Goal: Task Accomplishment & Management: Use online tool/utility

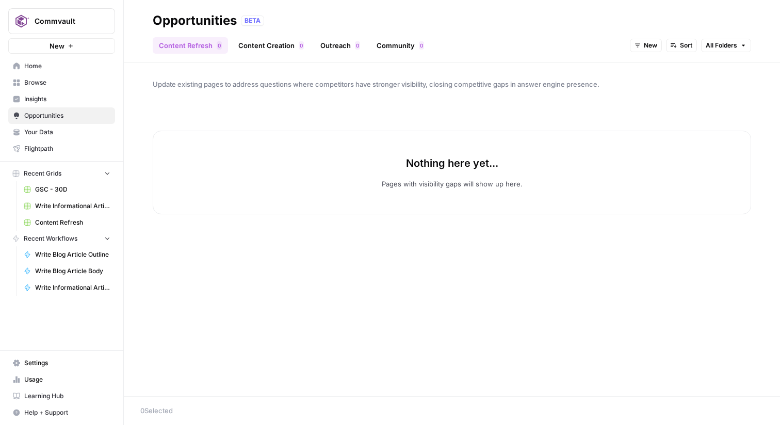
click at [57, 11] on button "Commvault" at bounding box center [61, 21] width 107 height 26
type input "oasis"
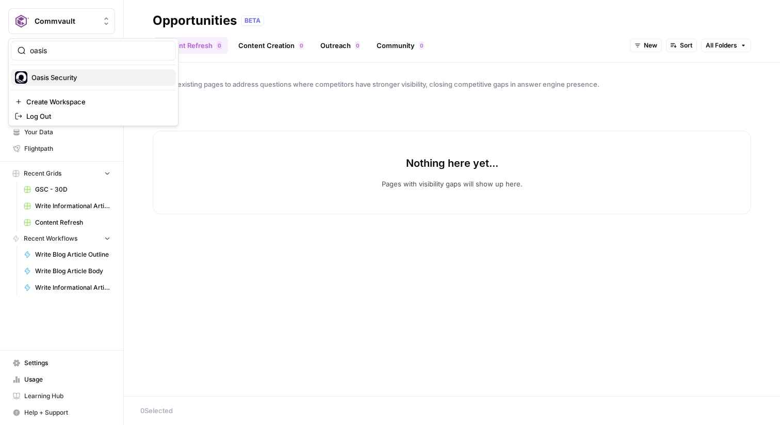
click at [54, 81] on span "Oasis Security" at bounding box center [99, 77] width 136 height 10
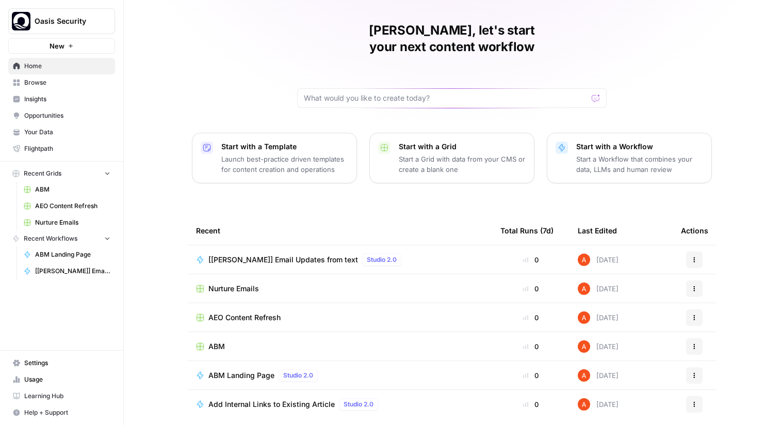
scroll to position [50, 0]
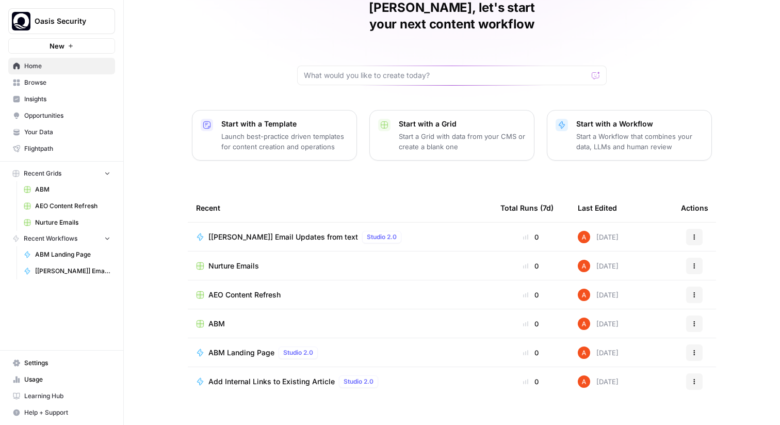
click at [47, 79] on span "Browse" at bounding box center [67, 82] width 86 height 9
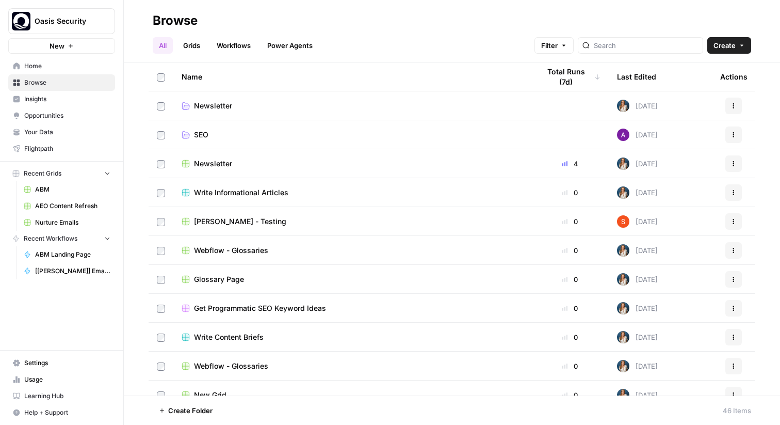
click at [91, 140] on div "Home Browse Insights Opportunities Your Data Flightpath" at bounding box center [61, 107] width 107 height 99
click at [89, 134] on span "Your Data" at bounding box center [67, 131] width 86 height 9
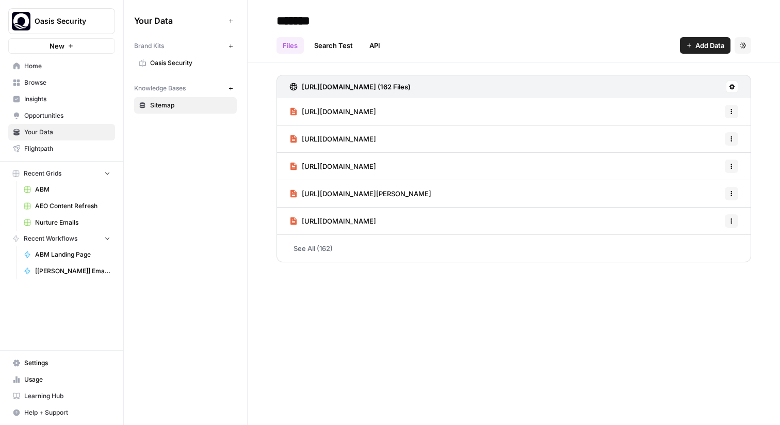
click at [193, 62] on span "Oasis Security" at bounding box center [191, 62] width 82 height 9
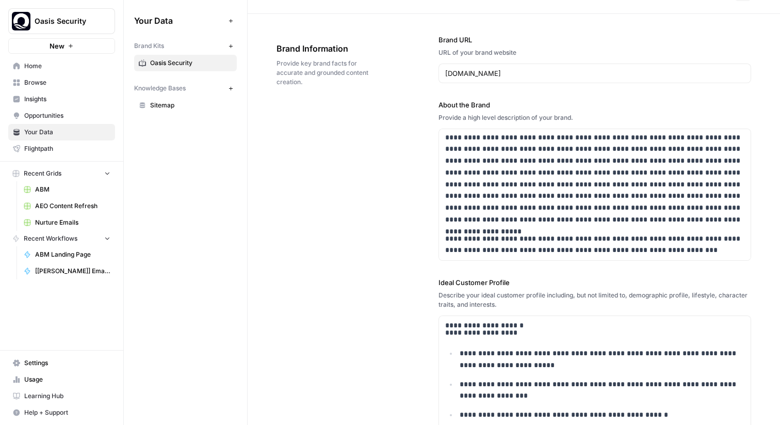
scroll to position [28, 0]
click at [229, 85] on button "New" at bounding box center [230, 88] width 12 height 12
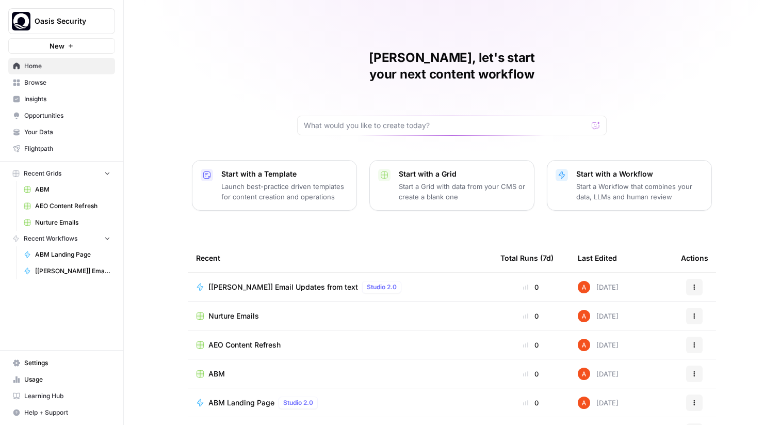
click at [81, 21] on span "Oasis Security" at bounding box center [66, 21] width 62 height 10
type input "gong"
click at [72, 80] on span "Gong" at bounding box center [99, 77] width 136 height 10
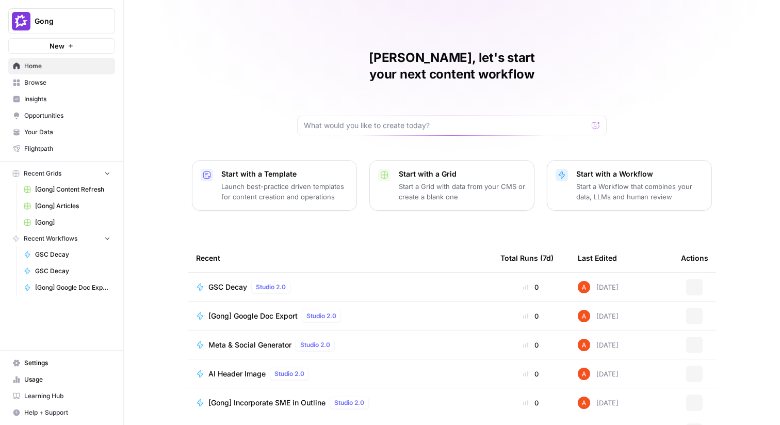
click at [74, 82] on span "Browse" at bounding box center [67, 82] width 86 height 9
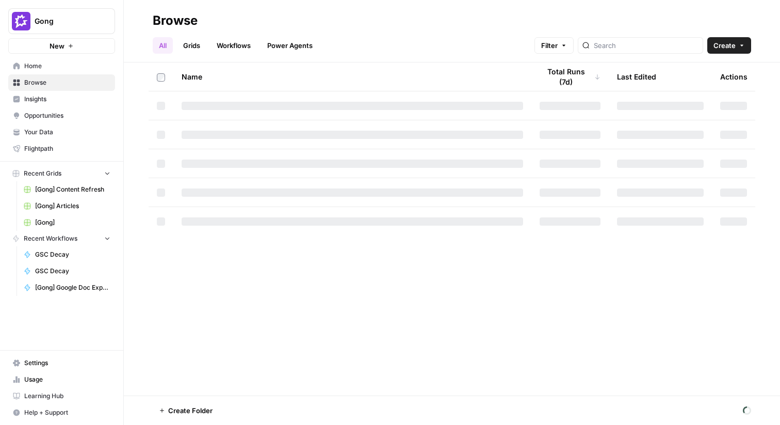
click at [62, 143] on link "Flightpath" at bounding box center [61, 148] width 107 height 17
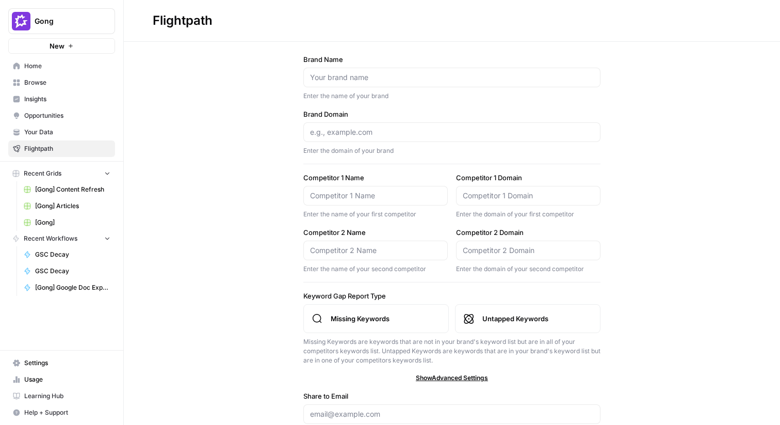
click at [60, 361] on span "Settings" at bounding box center [67, 362] width 86 height 9
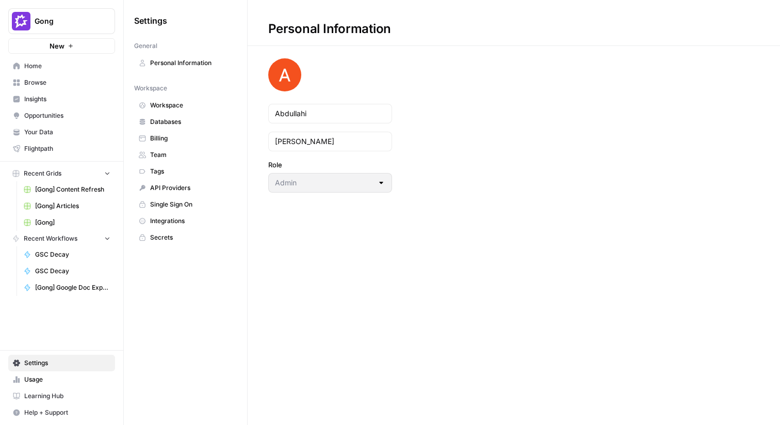
click at [177, 218] on span "Integrations" at bounding box center [191, 220] width 82 height 9
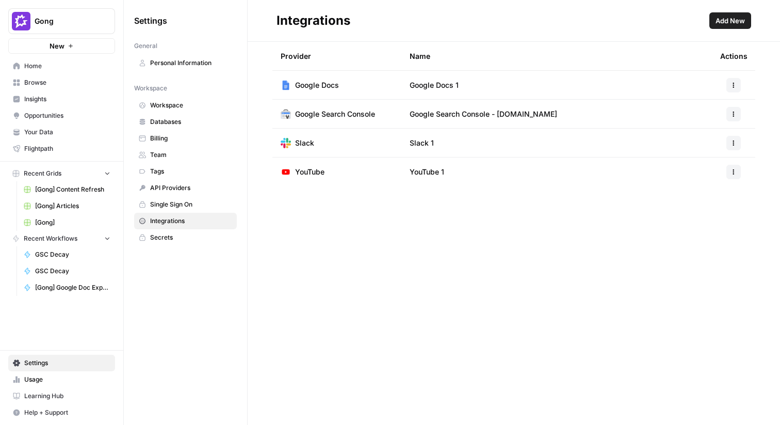
click at [92, 56] on nav "Home Browse Insights Opportunities Your Data Flightpath" at bounding box center [61, 107] width 123 height 107
click at [85, 78] on span "Browse" at bounding box center [67, 82] width 86 height 9
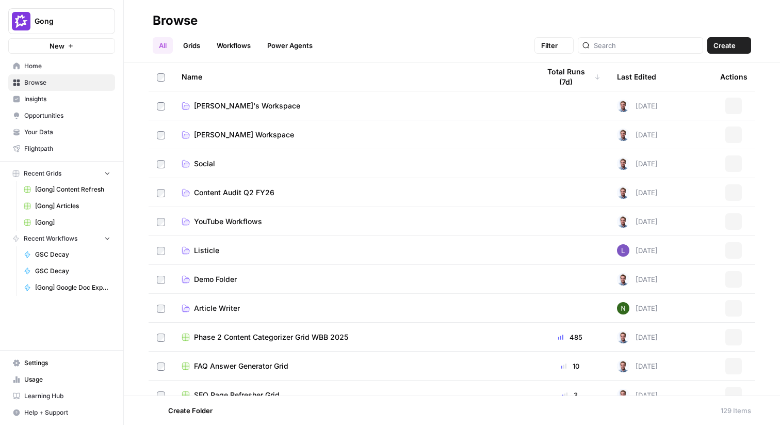
click at [81, 71] on link "Home" at bounding box center [61, 66] width 107 height 17
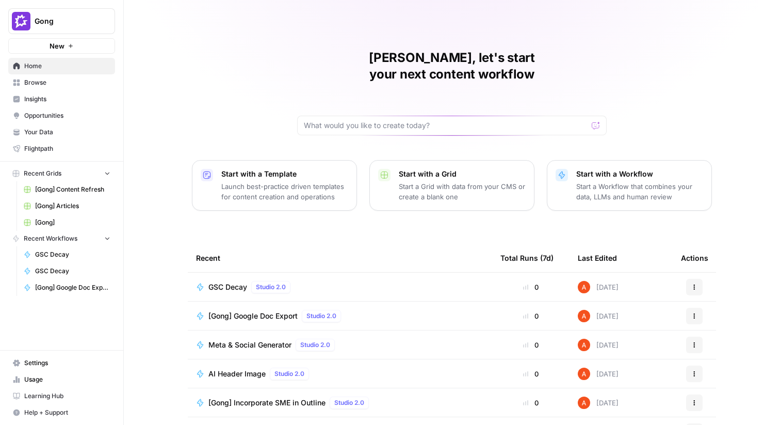
scroll to position [50, 0]
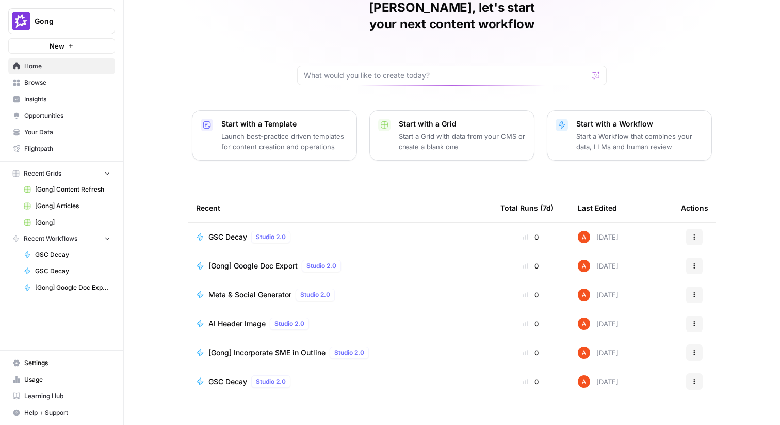
click at [66, 80] on span "Browse" at bounding box center [67, 82] width 86 height 9
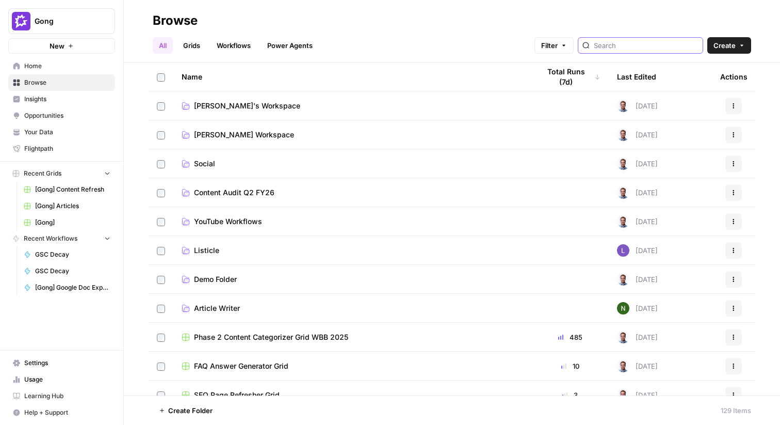
click at [642, 42] on input "search" at bounding box center [646, 45] width 105 height 10
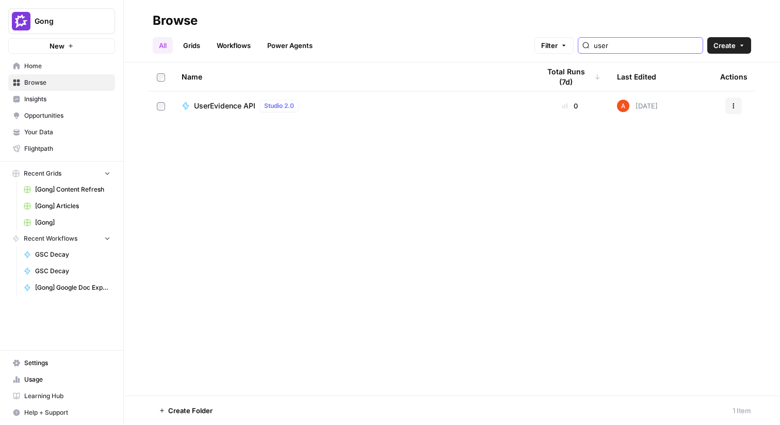
type input "user"
click at [228, 104] on span "UserEvidence API" at bounding box center [224, 106] width 61 height 10
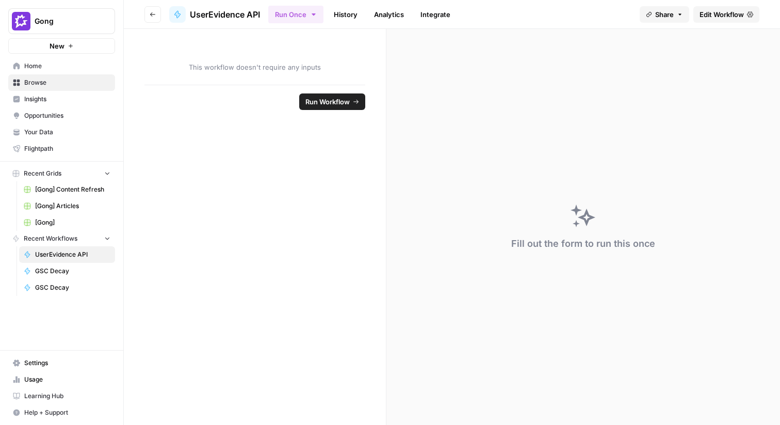
click at [726, 9] on span "Edit Workflow" at bounding box center [721, 14] width 44 height 10
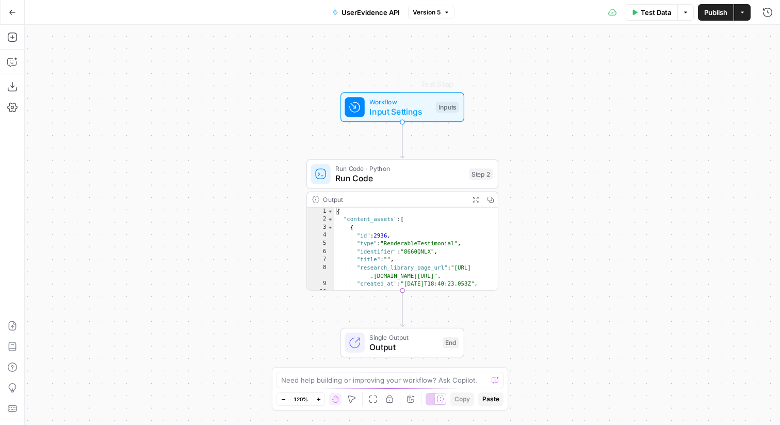
click at [438, 180] on span "Run Code" at bounding box center [399, 178] width 129 height 12
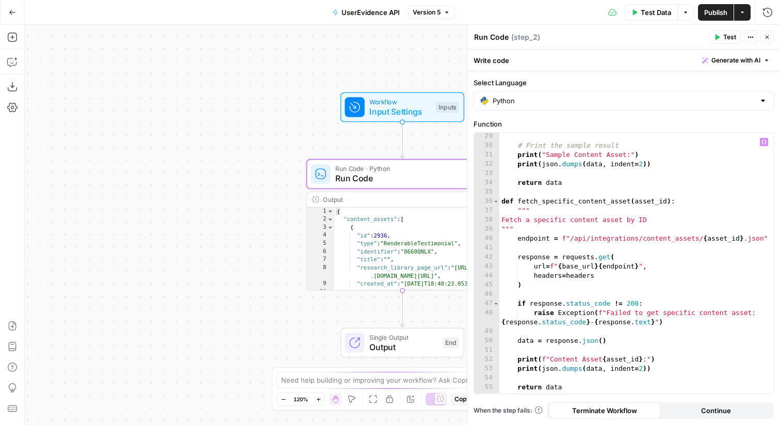
scroll to position [454, 0]
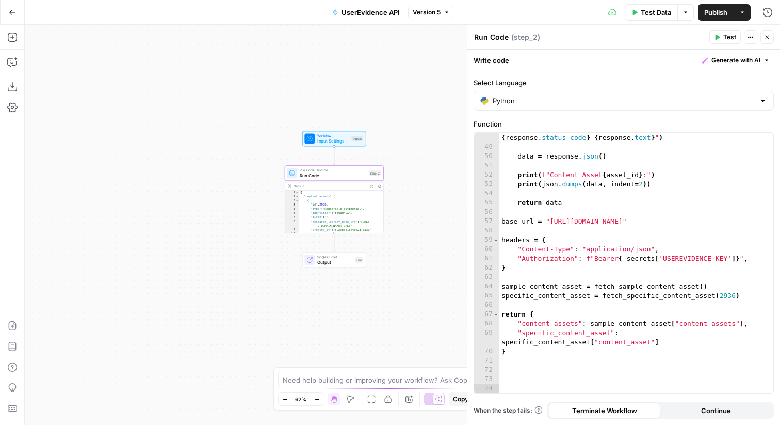
click at [764, 36] on icon "button" at bounding box center [767, 37] width 6 height 6
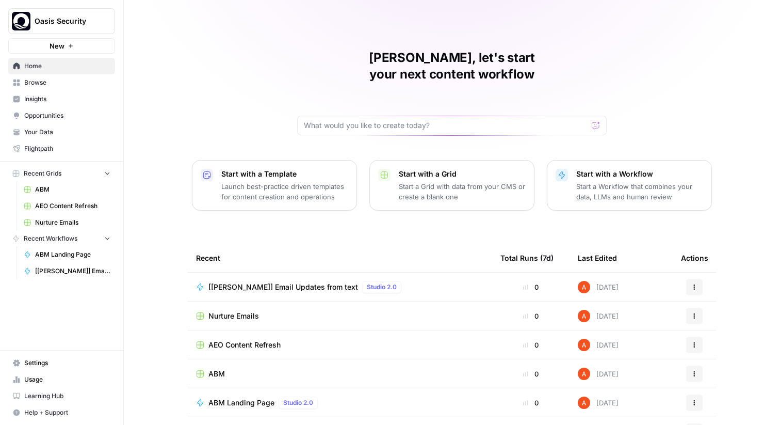
click at [99, 89] on link "Browse" at bounding box center [61, 82] width 107 height 17
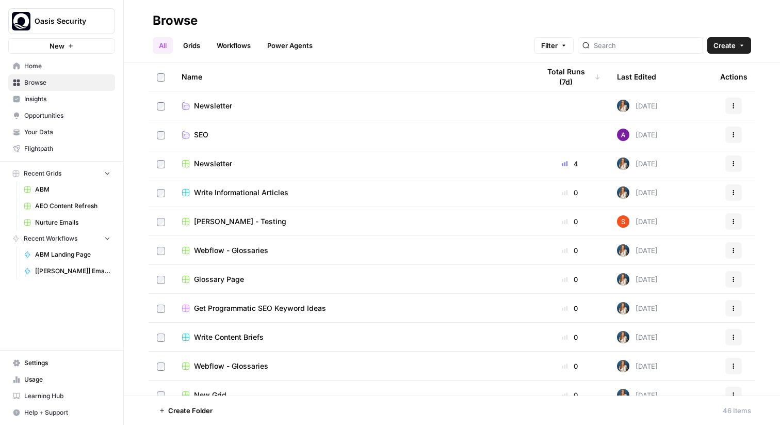
click at [97, 137] on link "Your Data" at bounding box center [61, 132] width 107 height 17
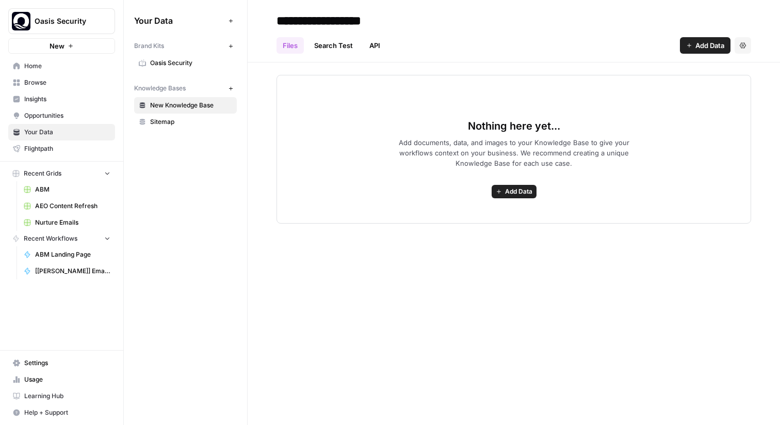
click at [197, 63] on span "Oasis Security" at bounding box center [191, 62] width 82 height 9
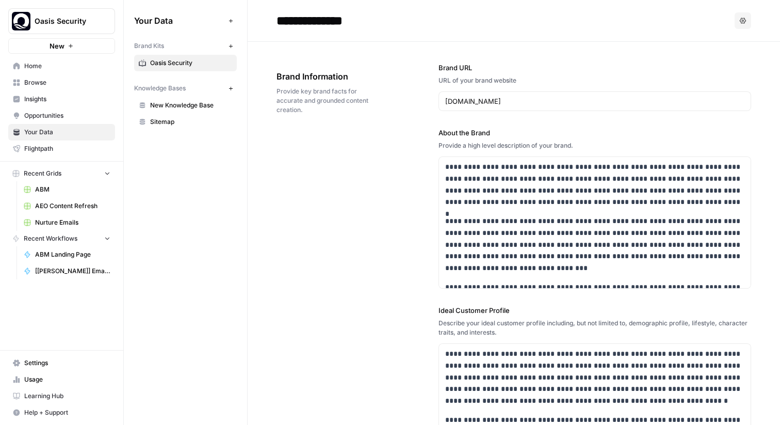
click at [60, 86] on span "Browse" at bounding box center [67, 82] width 86 height 9
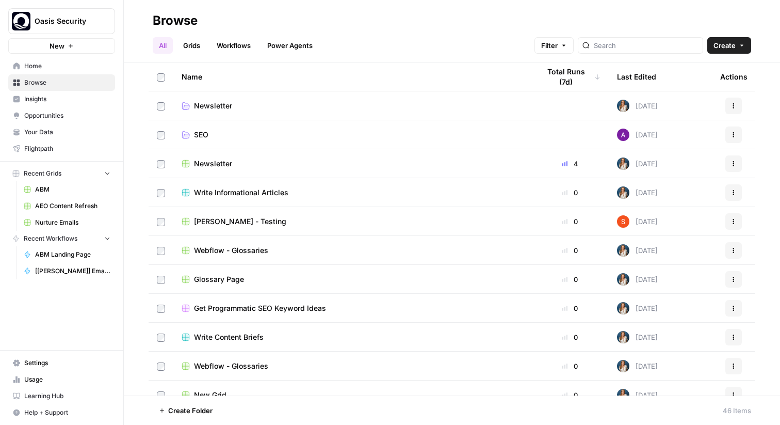
click at [196, 42] on link "Grids" at bounding box center [191, 45] width 29 height 17
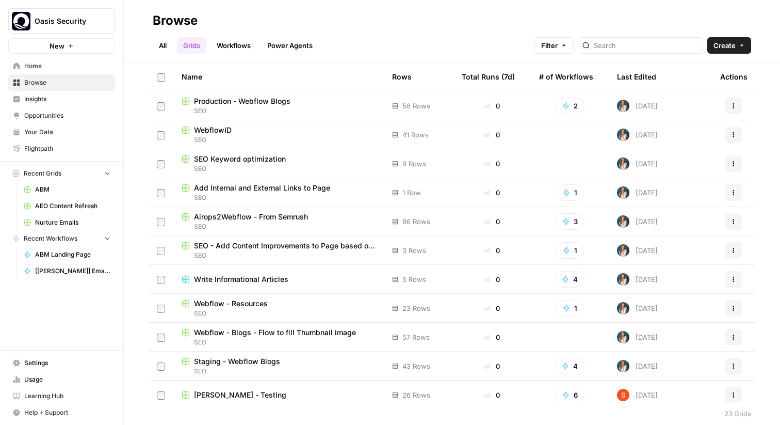
click at [255, 280] on span "Write Informational Articles" at bounding box center [241, 279] width 94 height 10
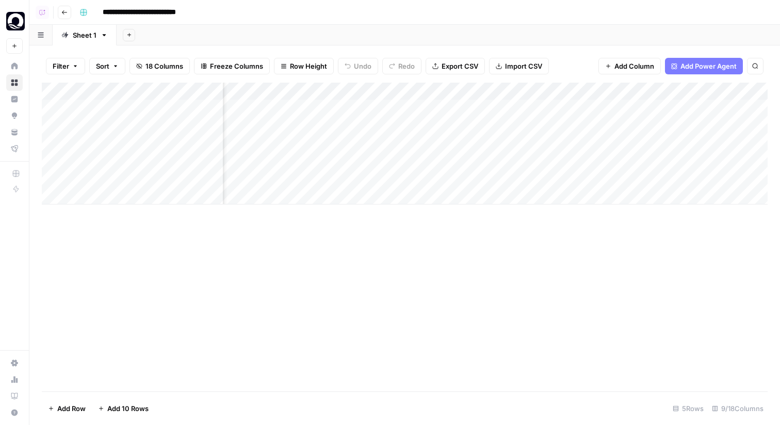
scroll to position [0, 170]
click at [499, 176] on div "Add Column" at bounding box center [405, 144] width 726 height 122
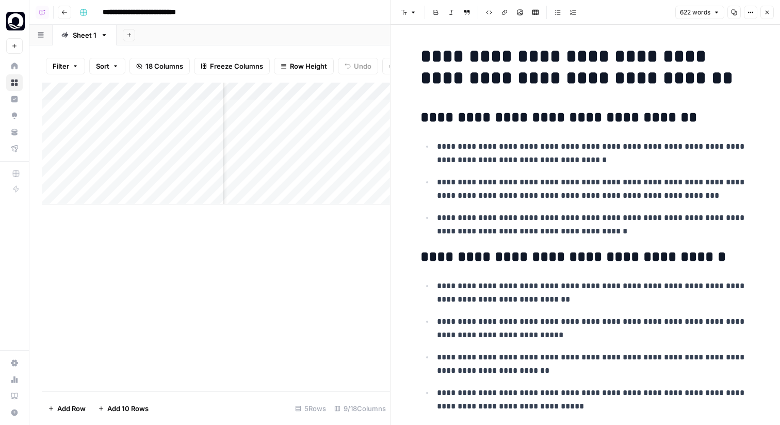
click at [650, 75] on h1 "**********" at bounding box center [585, 66] width 330 height 43
click at [542, 145] on p "**********" at bounding box center [594, 153] width 314 height 27
drag, startPoint x: 464, startPoint y: 157, endPoint x: 569, endPoint y: 216, distance: 120.5
click at [569, 216] on ul "**********" at bounding box center [585, 188] width 330 height 99
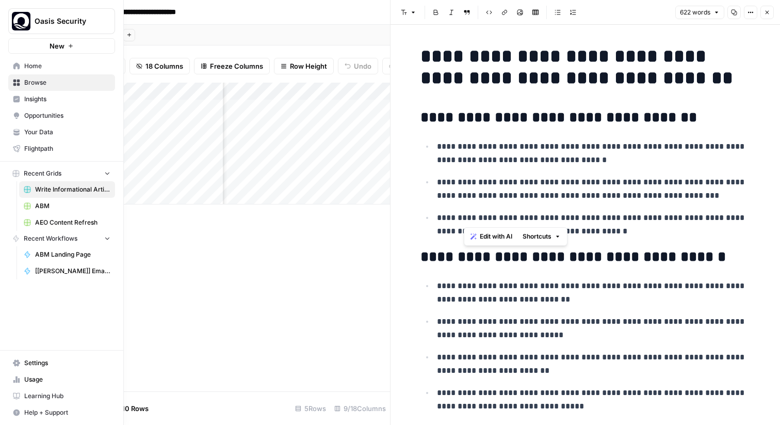
click at [68, 101] on span "Insights" at bounding box center [67, 98] width 86 height 9
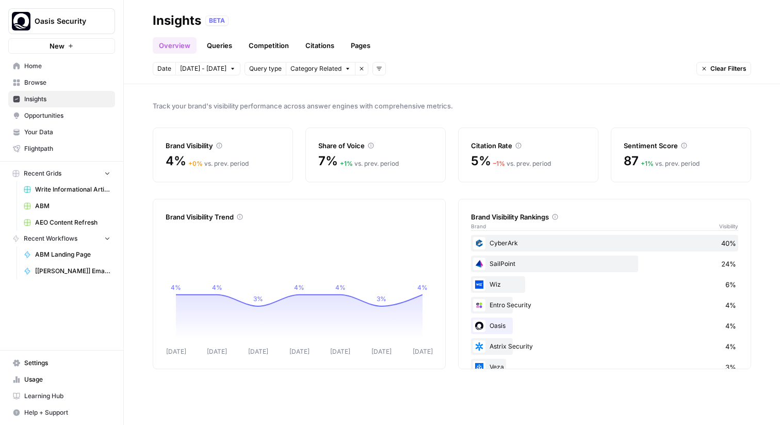
click at [73, 23] on span "Oasis Security" at bounding box center [66, 21] width 62 height 10
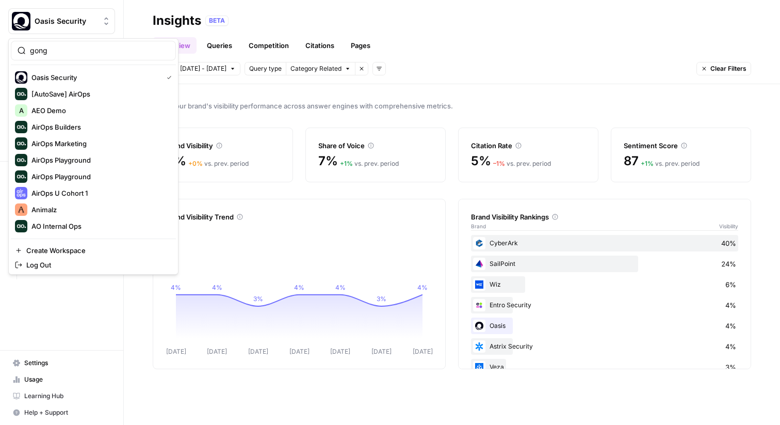
type input "gong"
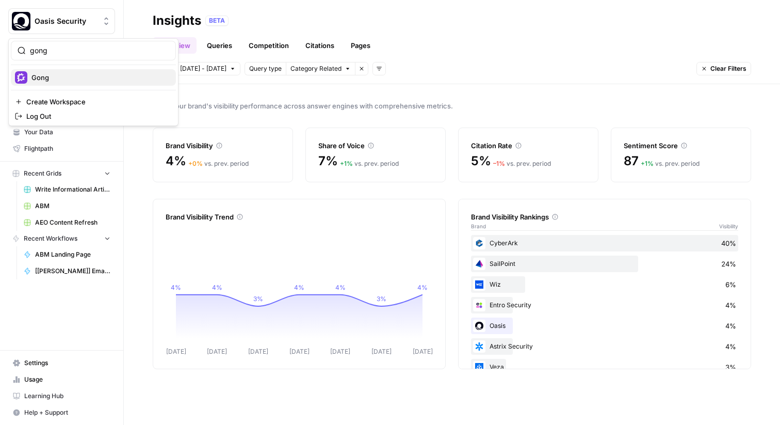
click at [68, 79] on span "Gong" at bounding box center [99, 77] width 136 height 10
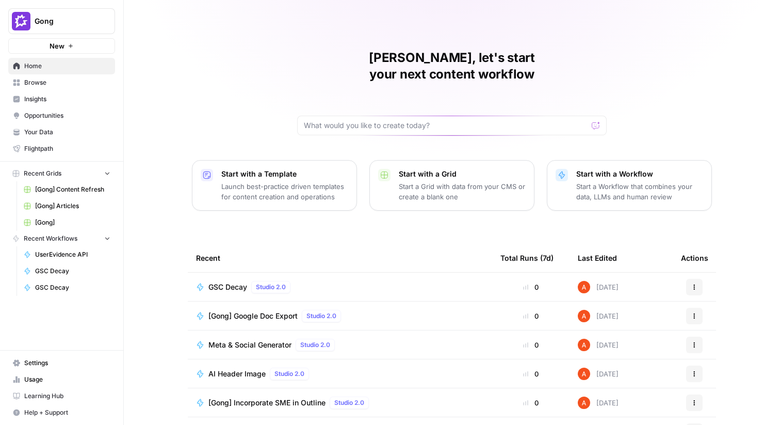
click at [71, 78] on span "Browse" at bounding box center [67, 82] width 86 height 9
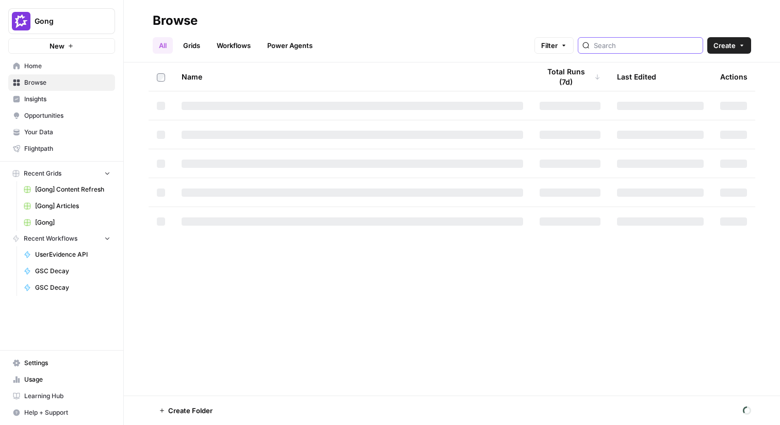
click at [631, 40] on input "search" at bounding box center [646, 45] width 105 height 10
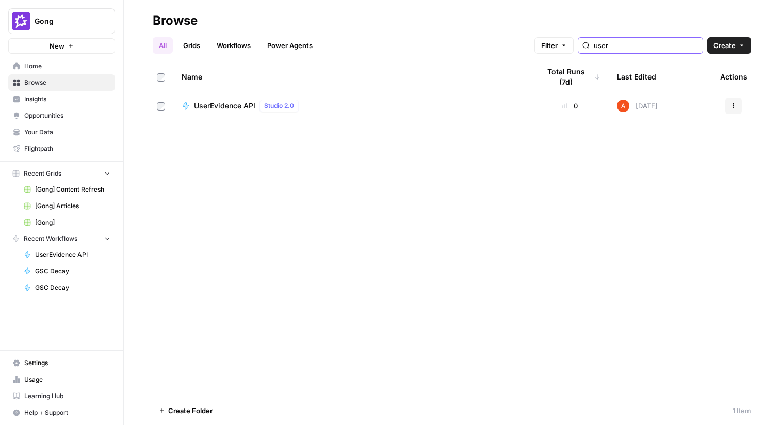
type input "user"
click at [242, 105] on span "UserEvidence API" at bounding box center [224, 106] width 61 height 10
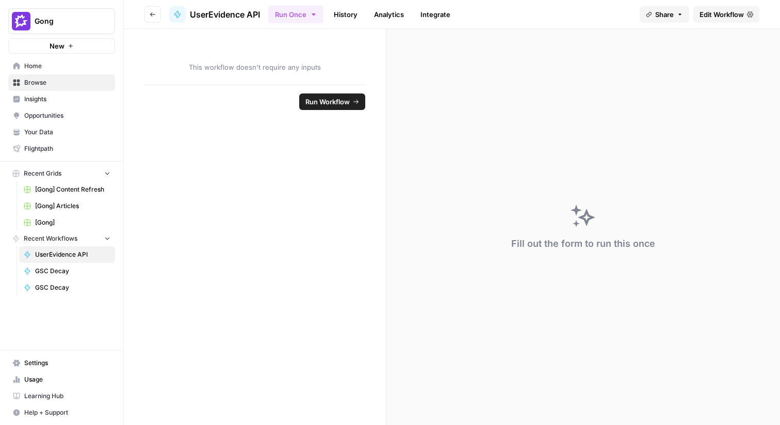
click at [710, 9] on span "Edit Workflow" at bounding box center [721, 14] width 44 height 10
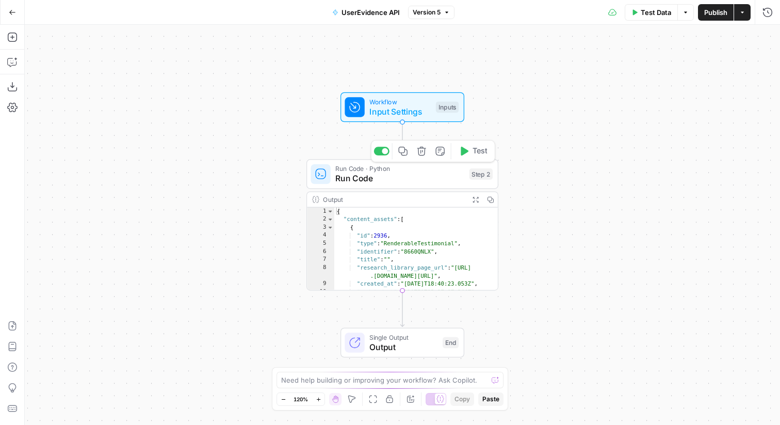
click at [469, 149] on button "Test" at bounding box center [473, 151] width 38 height 16
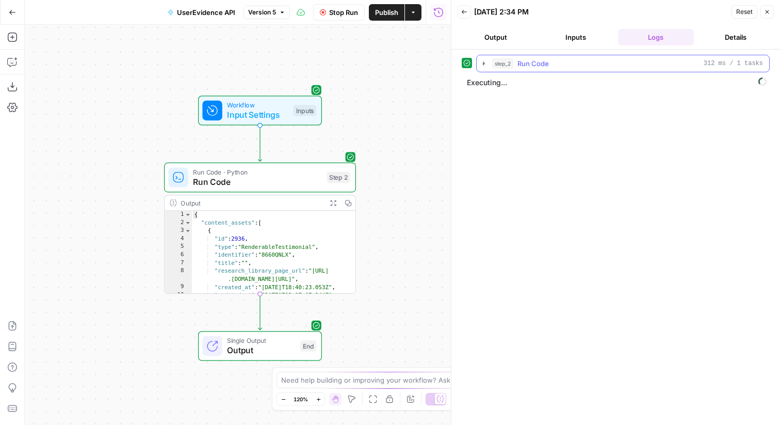
click at [485, 58] on button "step_2 Run Code 312 ms / 1 tasks" at bounding box center [623, 63] width 292 height 17
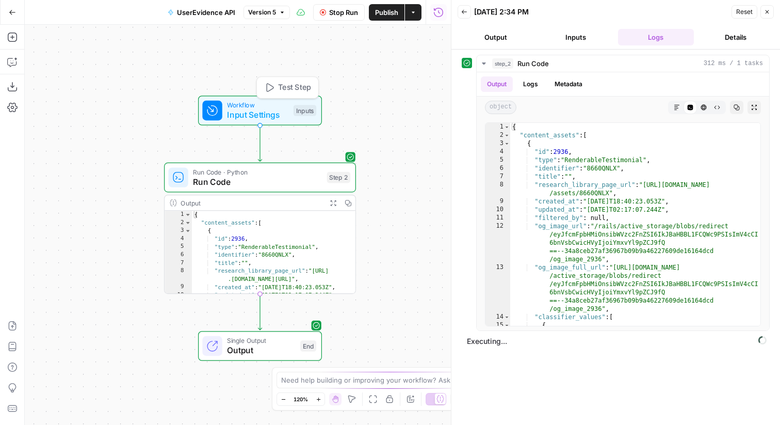
click at [270, 182] on span "Run Code" at bounding box center [257, 181] width 129 height 12
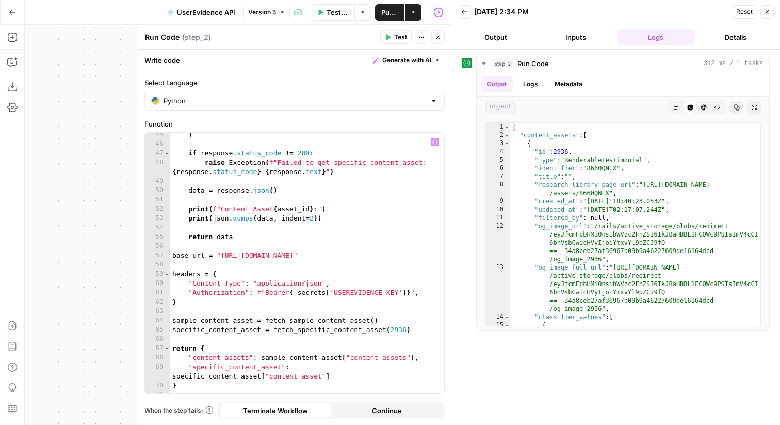
scroll to position [454, 0]
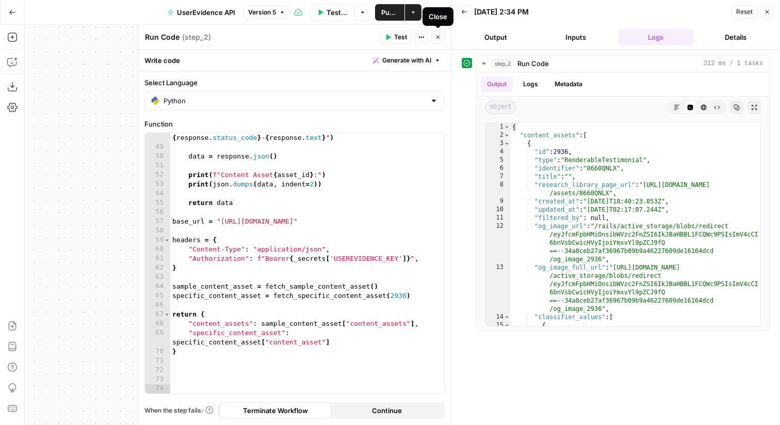
click at [443, 37] on button "Close" at bounding box center [437, 36] width 13 height 13
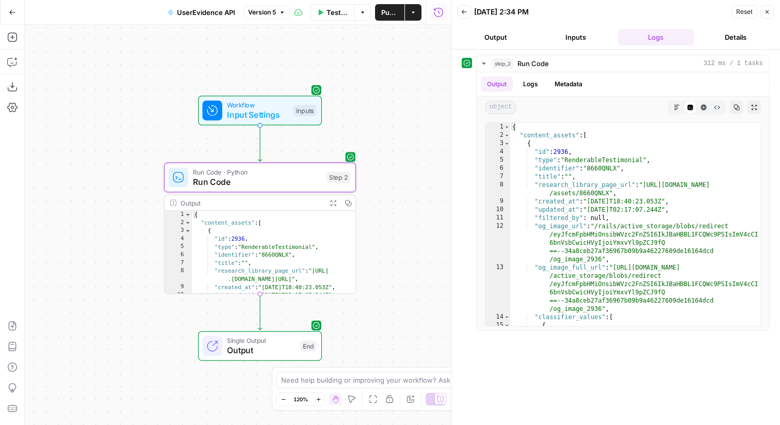
click at [267, 117] on span "Input Settings" at bounding box center [257, 114] width 61 height 12
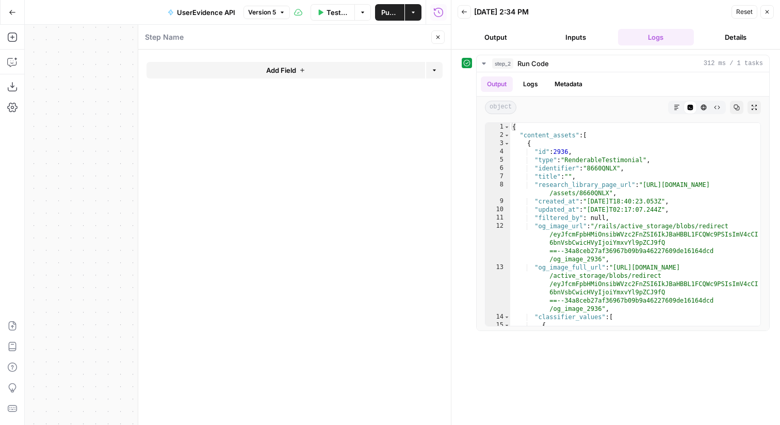
click at [435, 34] on icon "button" at bounding box center [438, 37] width 6 height 6
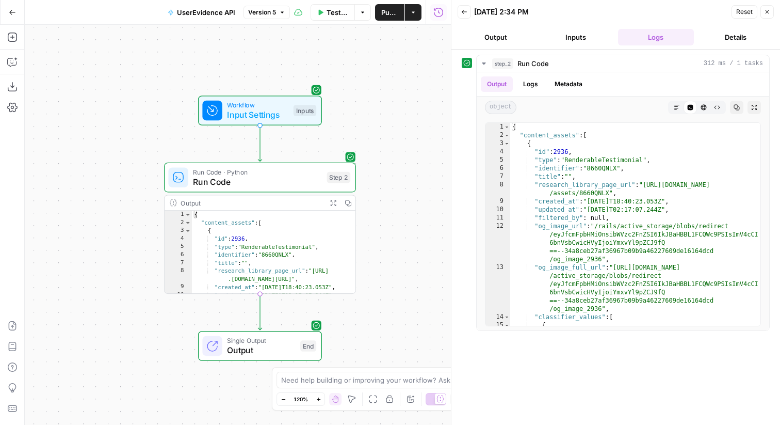
click at [314, 179] on span "Run Code" at bounding box center [257, 181] width 129 height 12
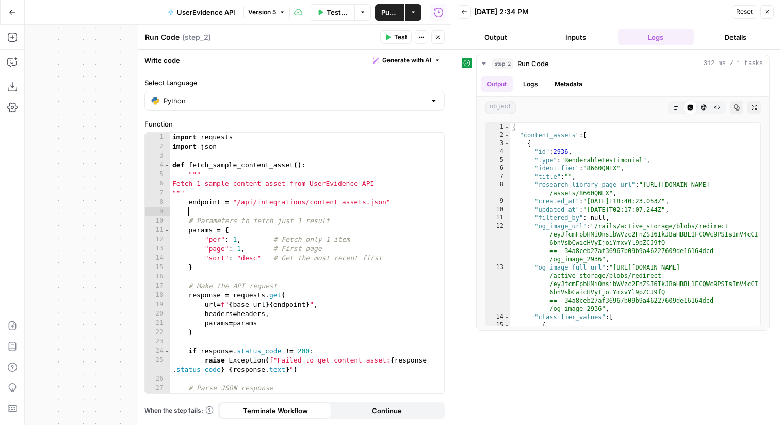
click at [366, 207] on div "import requests import json def fetch_sample_content_asset ( ) : """ Fetch 1 sa…" at bounding box center [307, 272] width 274 height 279
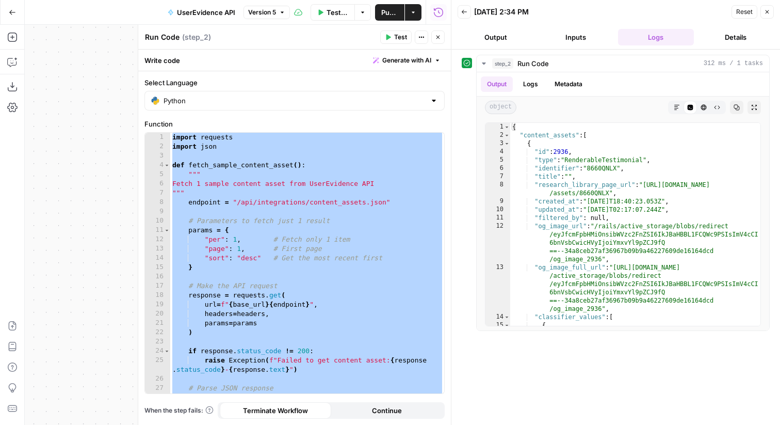
click at [376, 211] on div "import requests import json def fetch_sample_content_asset ( ) : """ Fetch 1 sa…" at bounding box center [307, 272] width 274 height 279
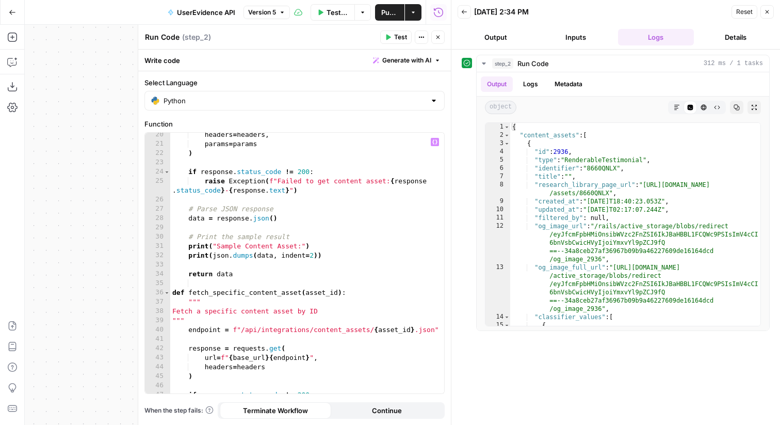
scroll to position [64, 0]
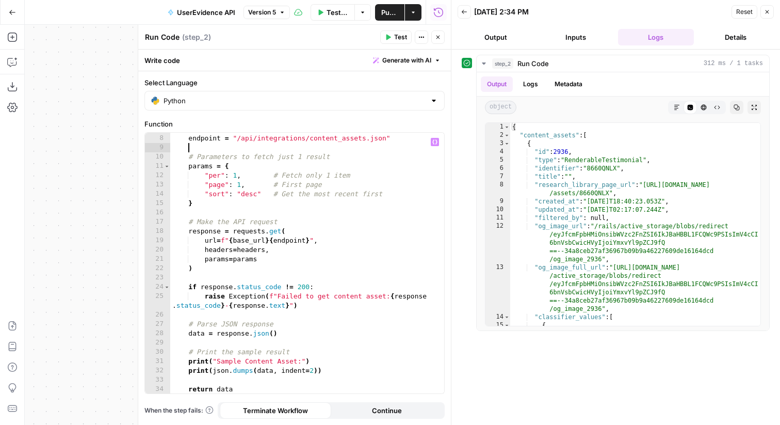
click at [435, 38] on icon "button" at bounding box center [438, 37] width 6 height 6
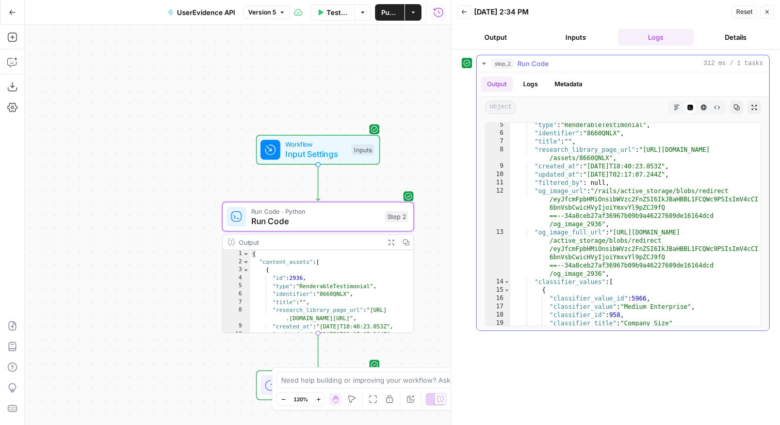
scroll to position [0, 0]
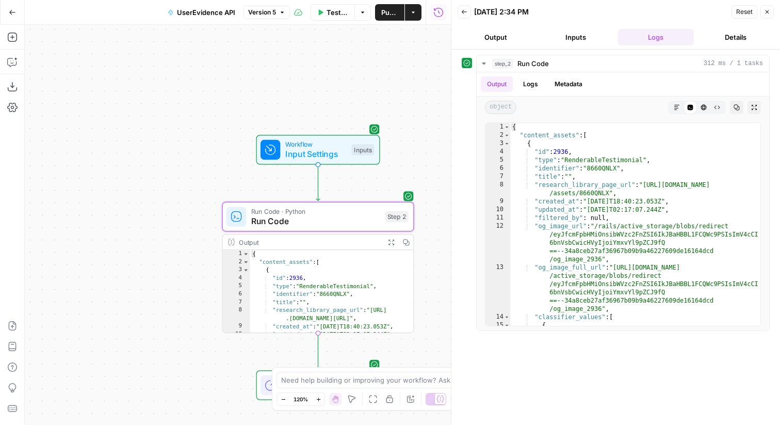
click at [383, 222] on div "Run Code · Python Run Code Step 2 Copy step Delete step Add Note Test" at bounding box center [317, 216] width 182 height 21
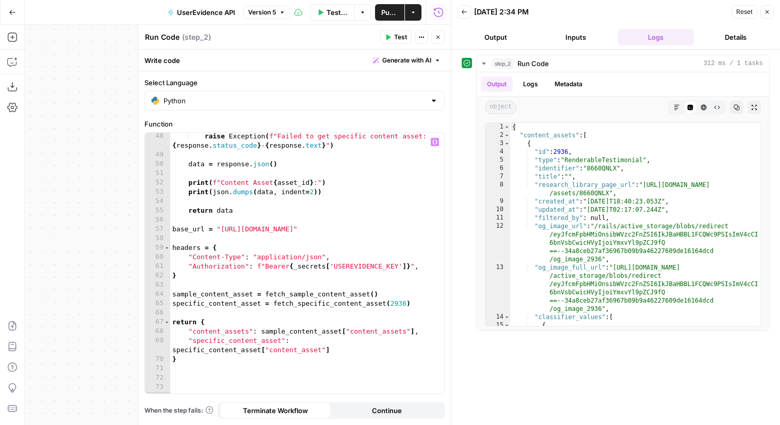
scroll to position [454, 0]
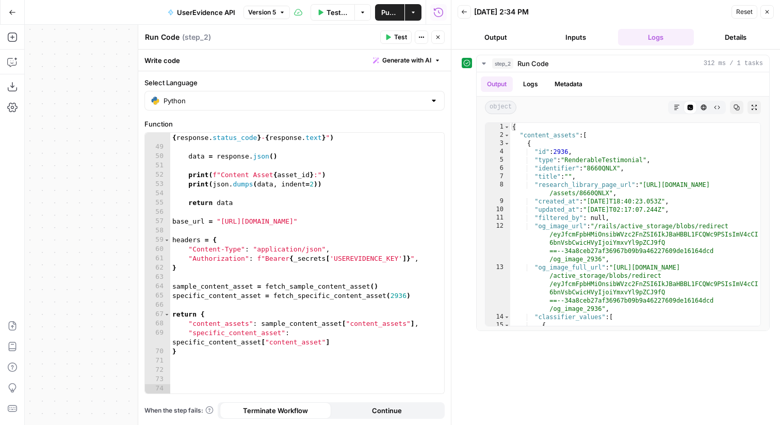
click at [207, 14] on span "UserEvidence API" at bounding box center [206, 12] width 58 height 10
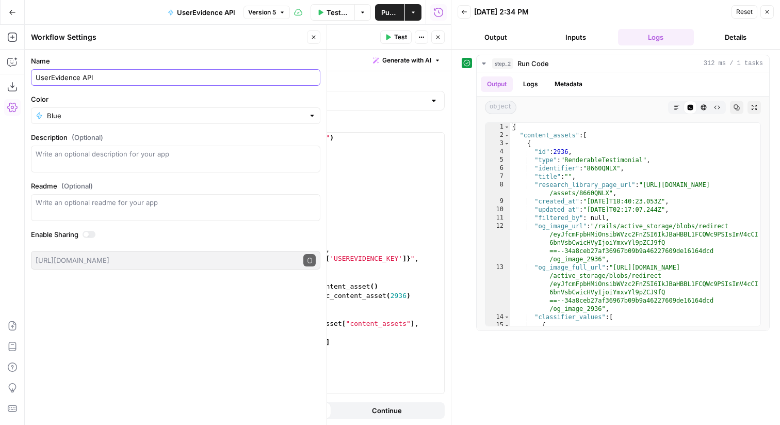
click at [97, 76] on input "UserEvidence API" at bounding box center [176, 77] width 280 height 10
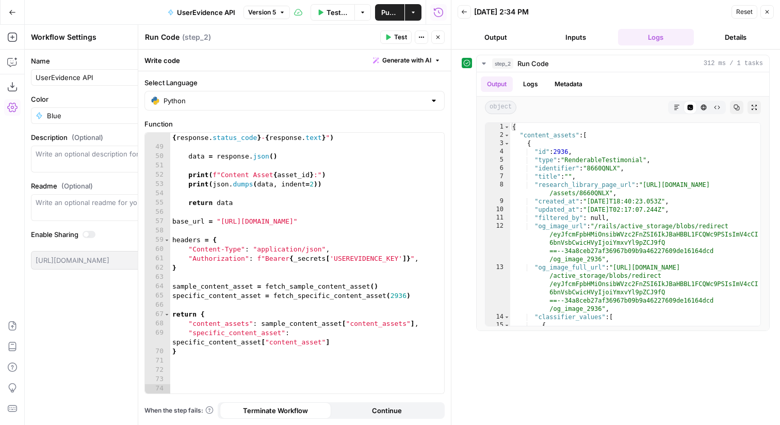
click at [437, 35] on icon "button" at bounding box center [438, 37] width 6 height 6
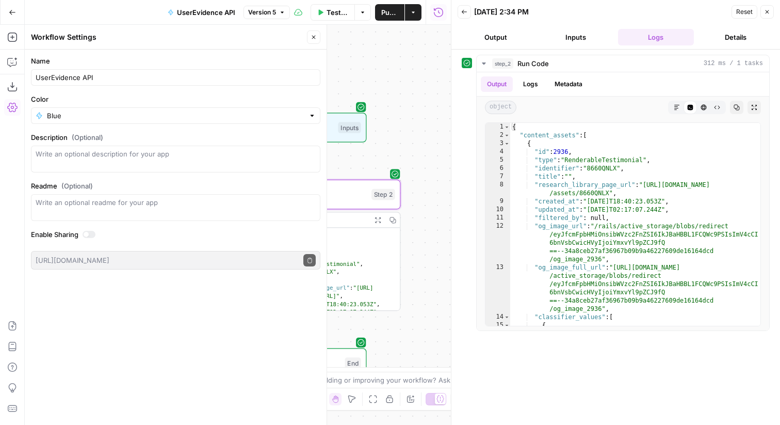
click at [355, 122] on div "Inputs" at bounding box center [349, 127] width 23 height 11
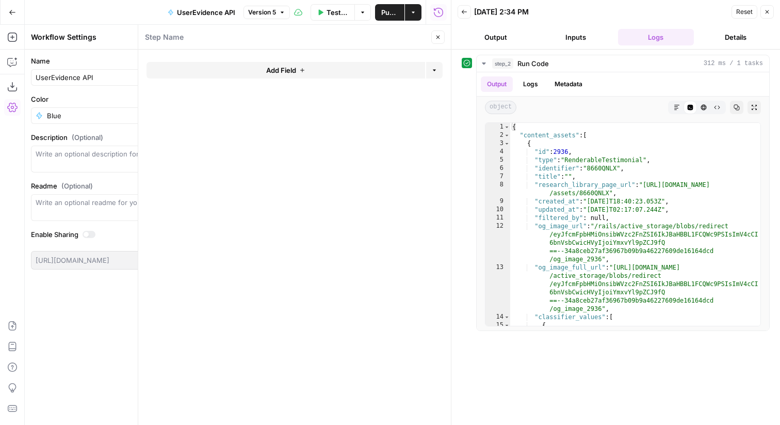
click at [341, 70] on button "Add Field" at bounding box center [285, 70] width 279 height 17
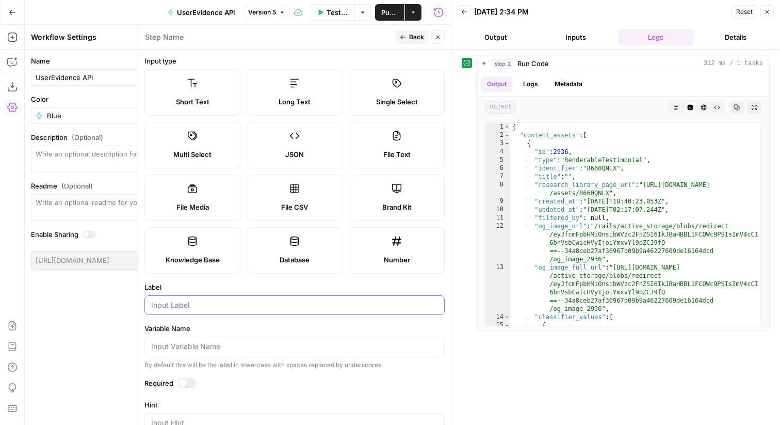
click at [200, 304] on input "Label" at bounding box center [294, 305] width 287 height 10
type input "Query"
click at [186, 381] on div at bounding box center [182, 383] width 8 height 8
click at [417, 42] on button "Back" at bounding box center [412, 36] width 32 height 13
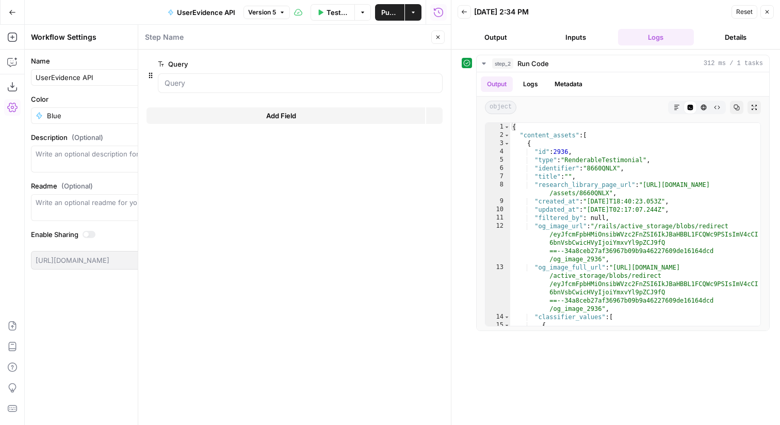
click at [435, 38] on icon "button" at bounding box center [438, 37] width 6 height 6
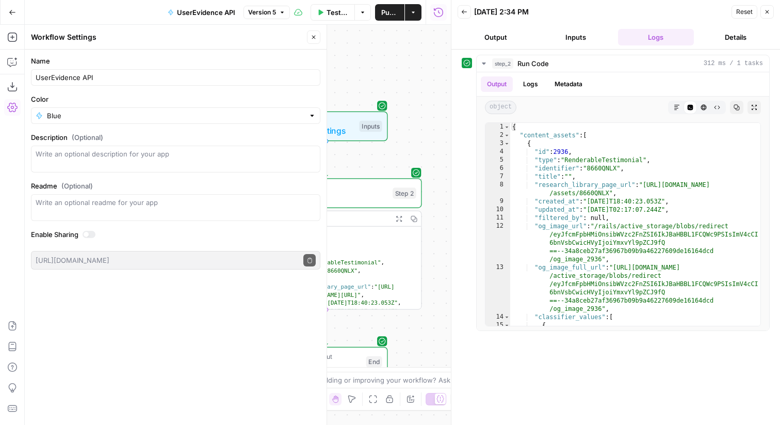
click at [387, 194] on div "Run Code · Python Run Code Step 2 Copy step Delete step Add Note Test" at bounding box center [325, 193] width 182 height 21
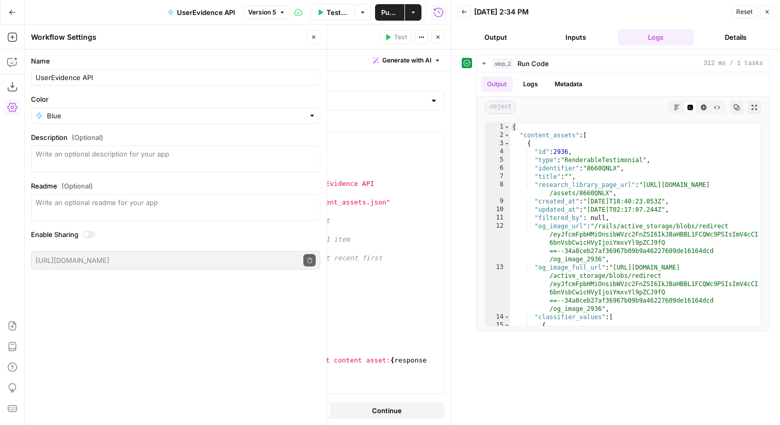
click at [311, 37] on icon "button" at bounding box center [314, 37] width 6 height 6
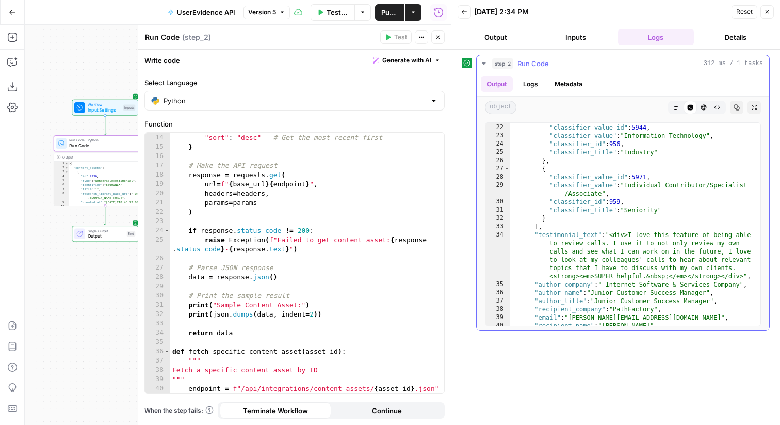
scroll to position [296, 0]
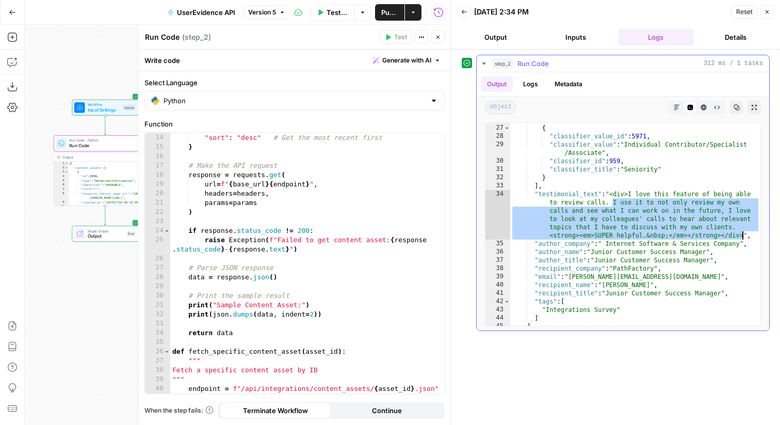
drag, startPoint x: 611, startPoint y: 199, endPoint x: 744, endPoint y: 237, distance: 138.4
click at [744, 237] on div "} , { "classifier_value_id" : 5971 , "classifier_value" : "Individual Contribut…" at bounding box center [635, 225] width 250 height 219
click at [628, 202] on div "} , { "classifier_value_id" : 5971 , "classifier_value" : "Individual Contribut…" at bounding box center [635, 225] width 250 height 219
drag, startPoint x: 615, startPoint y: 194, endPoint x: 742, endPoint y: 233, distance: 133.3
click at [742, 233] on div "} , { "classifier_value_id" : 5971 , "classifier_value" : "Individual Contribut…" at bounding box center [635, 225] width 250 height 219
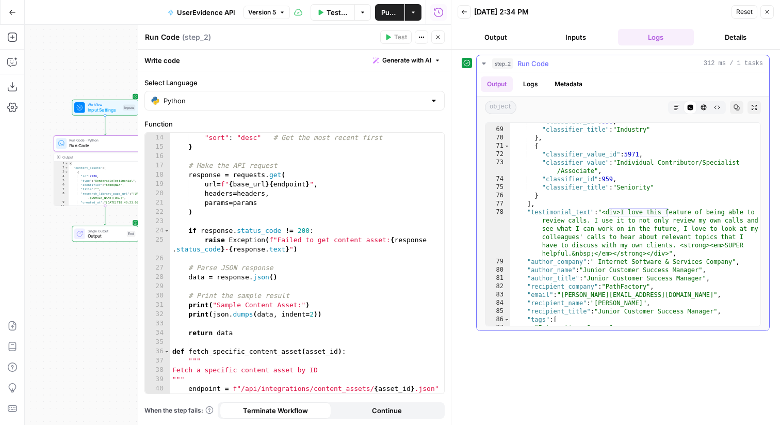
scroll to position [773, 0]
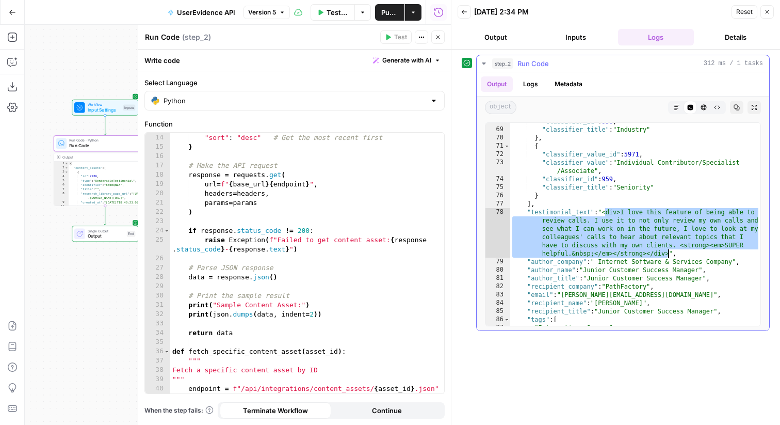
drag, startPoint x: 604, startPoint y: 211, endPoint x: 668, endPoint y: 255, distance: 78.0
click at [668, 255] on div ""classifier_id" : 956 , "classifier_title" : "Industry" } , { "classifier_value…" at bounding box center [635, 226] width 250 height 219
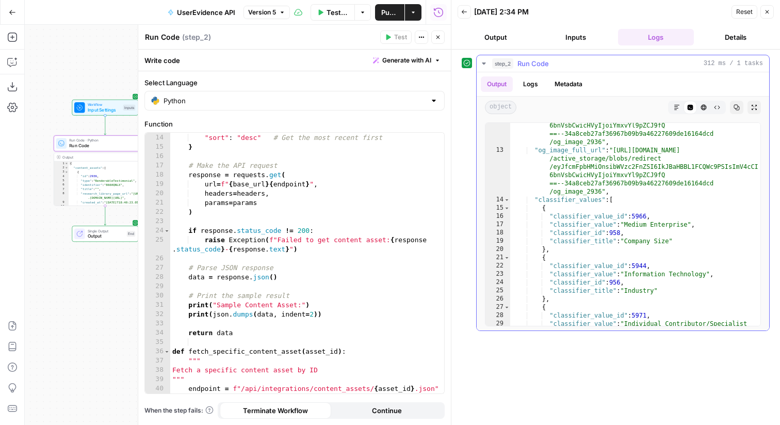
scroll to position [117, 0]
click at [627, 226] on div ""og_image_url" : "/rails/active_storage/blobs/redirect /eyJfcmFpbHMiOnsibWVzc2F…" at bounding box center [635, 235] width 250 height 260
drag, startPoint x: 633, startPoint y: 226, endPoint x: 690, endPoint y: 226, distance: 56.7
click at [690, 226] on div ""og_image_url" : "/rails/active_storage/blobs/redirect /eyJfcmFpbHMiOnsibWVzc2F…" at bounding box center [635, 235] width 250 height 260
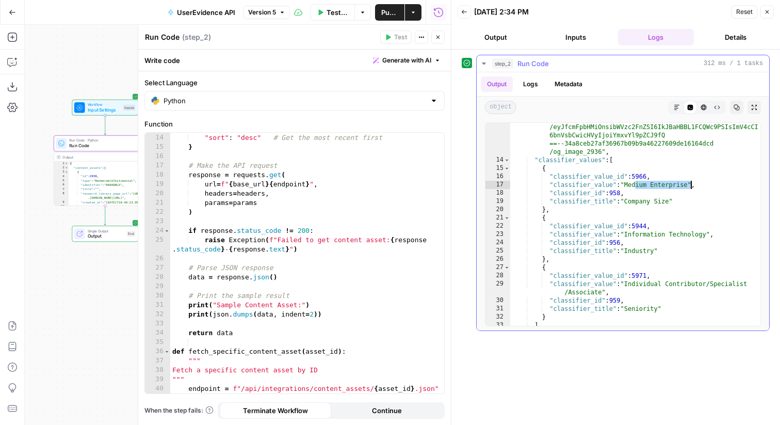
scroll to position [159, 0]
click at [639, 222] on div ""og_image_full_url" : "https://app.userevidence.com/rails /active_storage/blobs…" at bounding box center [635, 254] width 250 height 302
click at [630, 199] on div ""og_image_full_url" : "https://app.userevidence.com/rails /active_storage/blobs…" at bounding box center [635, 254] width 250 height 302
drag, startPoint x: 626, startPoint y: 198, endPoint x: 657, endPoint y: 198, distance: 30.4
click at [657, 198] on div ""og_image_full_url" : "https://app.userevidence.com/rails /active_storage/blobs…" at bounding box center [635, 254] width 250 height 302
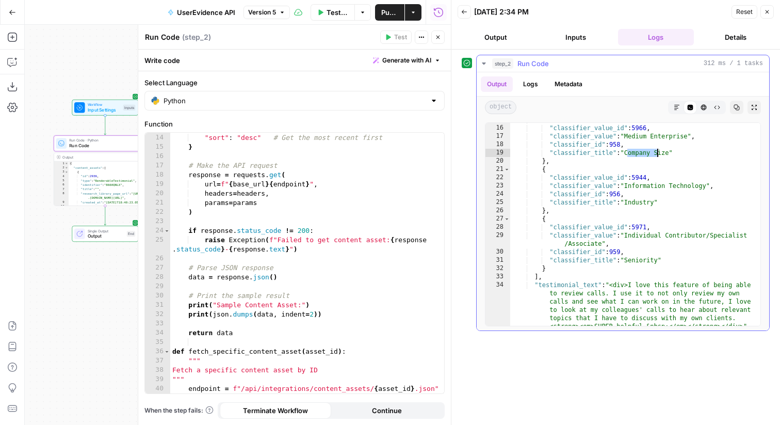
scroll to position [210, 0]
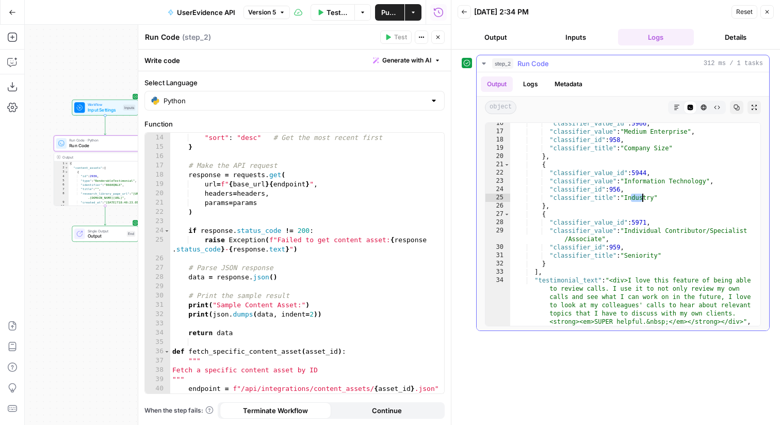
drag, startPoint x: 631, startPoint y: 199, endPoint x: 644, endPoint y: 199, distance: 12.9
click at [644, 199] on div ""classifier_value_id" : 5966 , "classifier_value" : "Medium Enterprise" , "clas…" at bounding box center [635, 228] width 250 height 219
drag, startPoint x: 633, startPoint y: 252, endPoint x: 667, endPoint y: 252, distance: 34.0
click at [667, 252] on div ""classifier_value_id" : 5966 , "classifier_value" : "Medium Enterprise" , "clas…" at bounding box center [635, 228] width 250 height 219
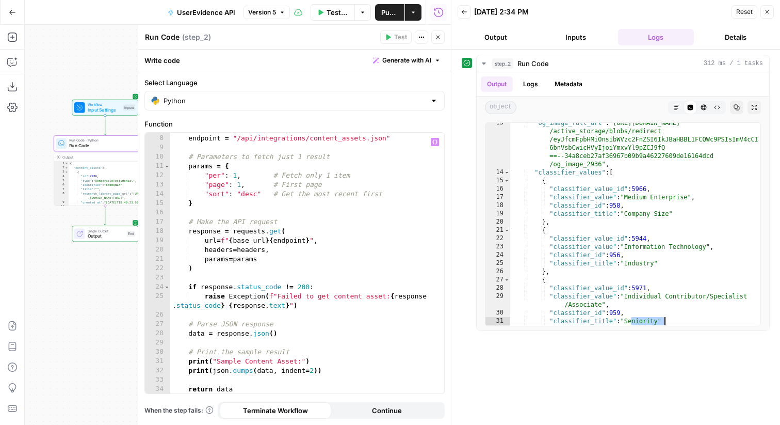
scroll to position [0, 0]
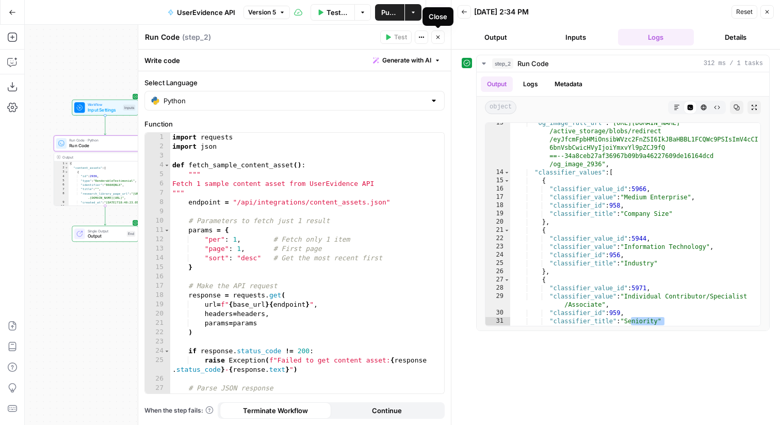
click at [436, 37] on icon "button" at bounding box center [438, 37] width 6 height 6
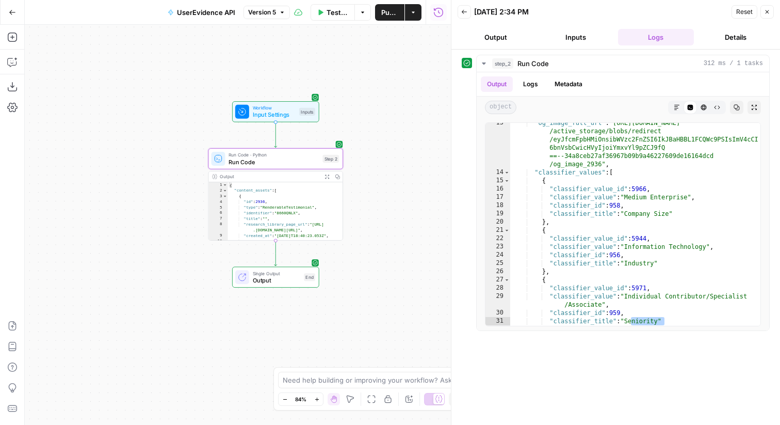
click at [284, 107] on span "Workflow" at bounding box center [274, 107] width 43 height 7
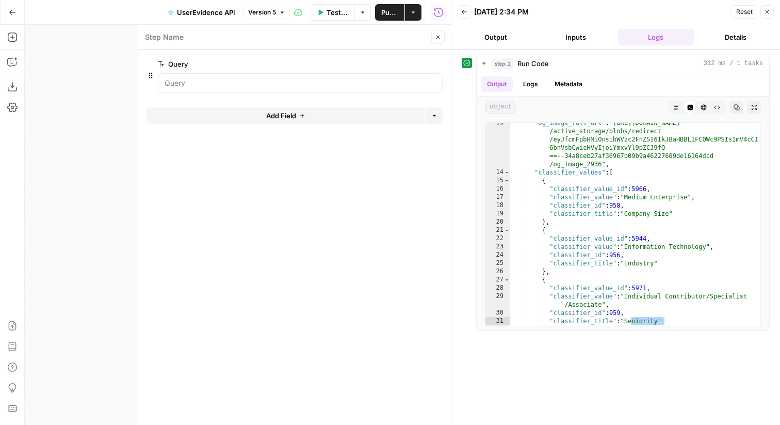
click at [279, 115] on span "Add Field" at bounding box center [281, 115] width 30 height 10
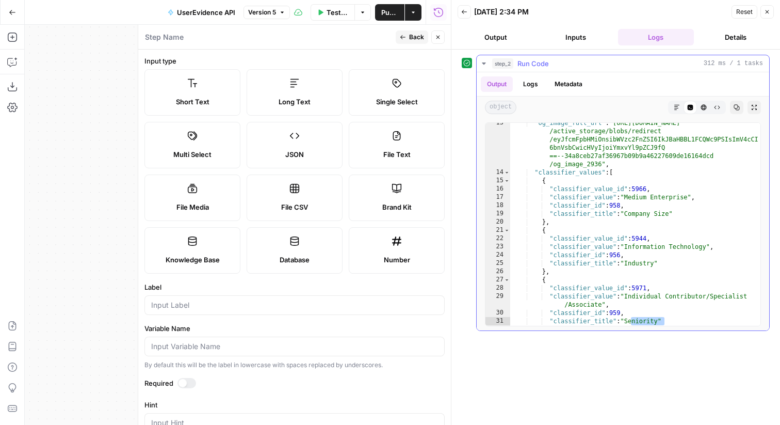
type textarea "**********"
drag, startPoint x: 628, startPoint y: 214, endPoint x: 671, endPoint y: 213, distance: 43.3
click at [671, 213] on div ""og_image_full_url" : "https://app.userevidence.com/rails /active_storage/blobs…" at bounding box center [635, 249] width 250 height 260
click at [200, 301] on input "Label" at bounding box center [294, 305] width 287 height 10
paste input "Company Size"
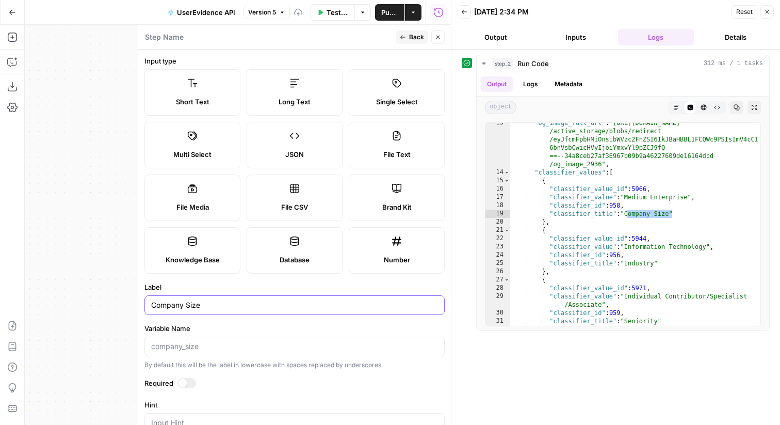
type input "Company Size"
click at [409, 38] on button "Back" at bounding box center [412, 36] width 32 height 13
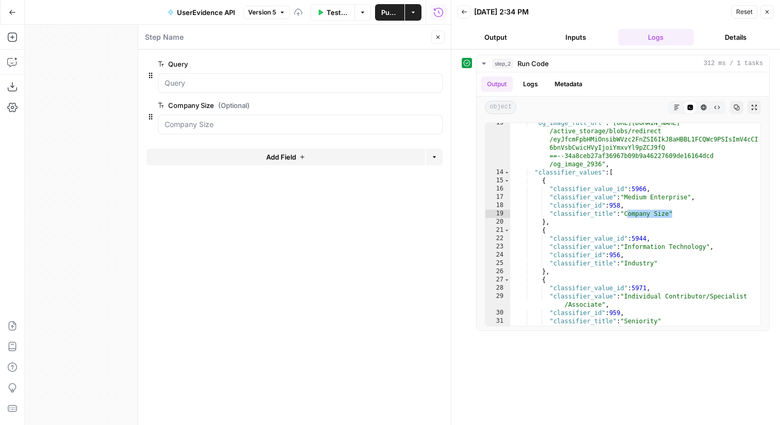
click at [301, 157] on icon "button" at bounding box center [302, 157] width 6 height 6
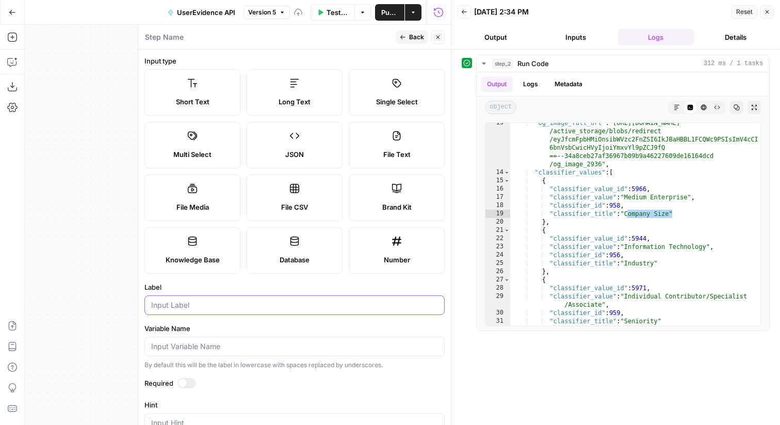
click at [198, 303] on input "Label" at bounding box center [294, 305] width 287 height 10
type input "Industry"
click at [404, 37] on icon "button" at bounding box center [403, 37] width 6 height 6
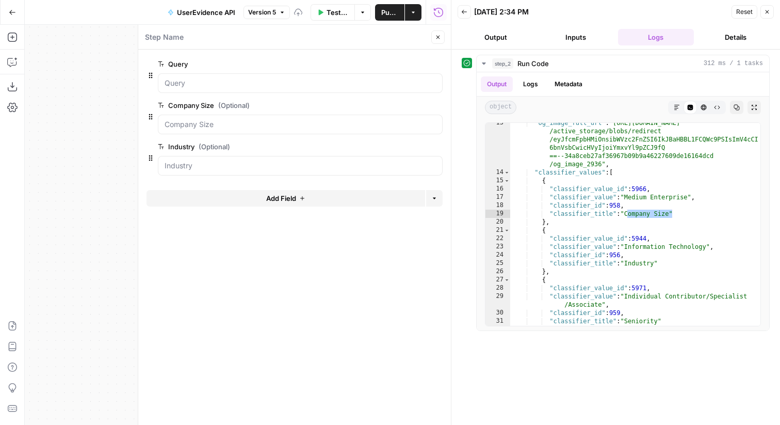
click at [235, 199] on button "Add Field" at bounding box center [285, 198] width 279 height 17
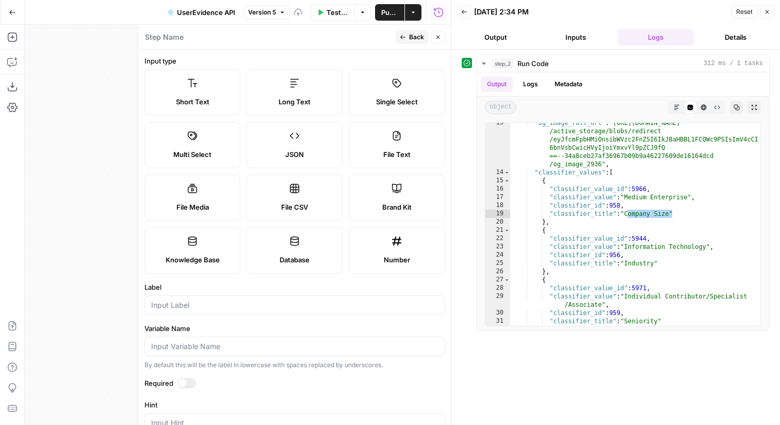
click at [206, 313] on div at bounding box center [294, 305] width 300 height 20
type input "Seniority"
click at [418, 35] on span "Back" at bounding box center [416, 36] width 15 height 9
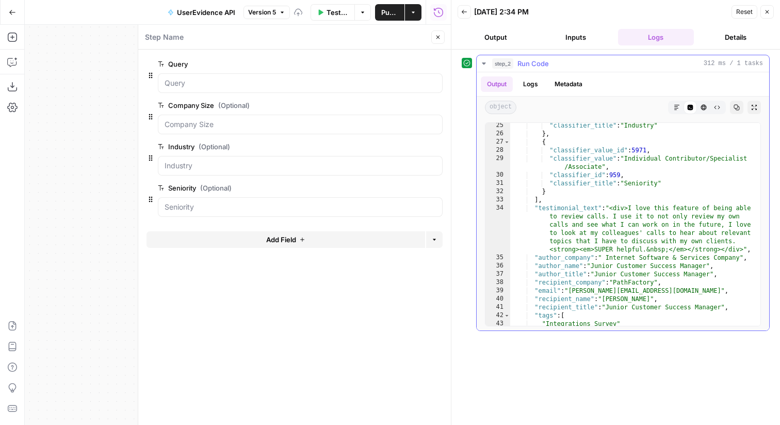
scroll to position [283, 0]
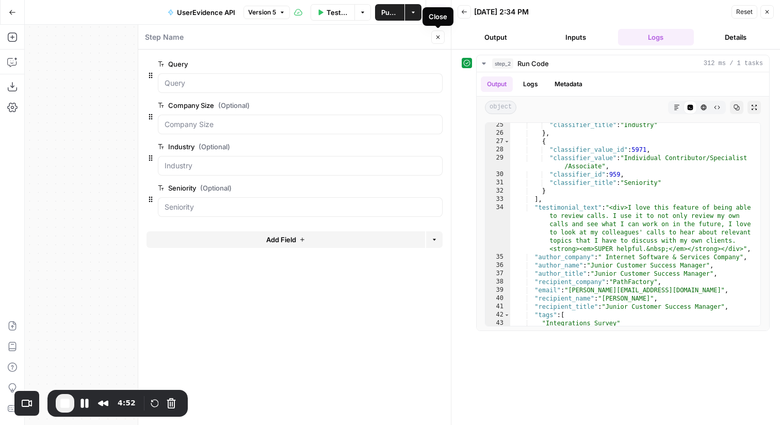
click at [436, 39] on icon "button" at bounding box center [438, 37] width 6 height 6
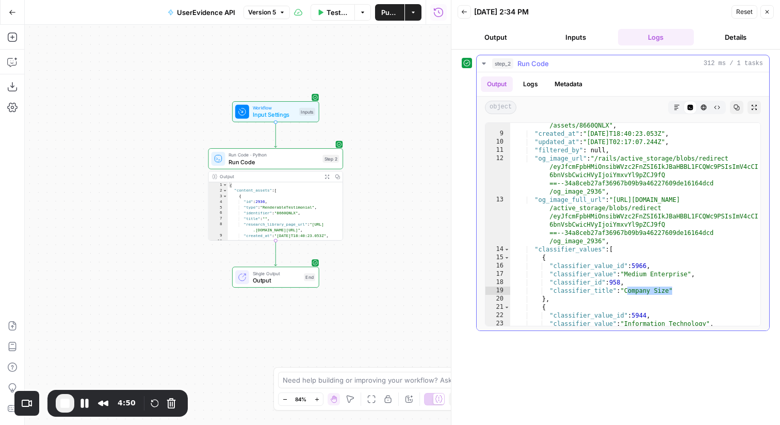
scroll to position [37, 0]
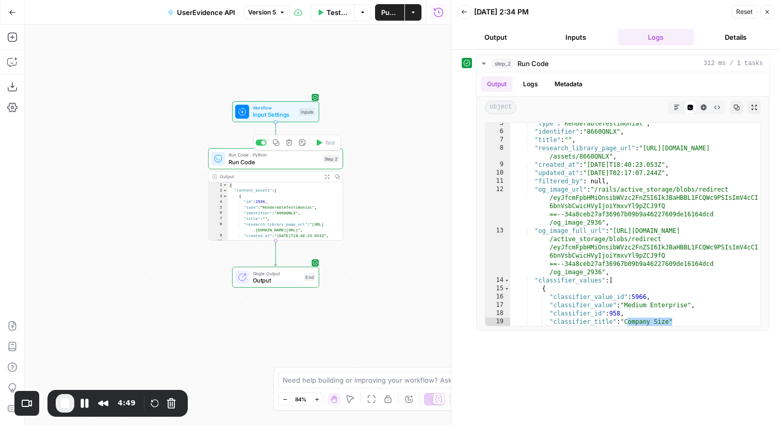
click at [297, 162] on span "Run Code" at bounding box center [274, 161] width 90 height 9
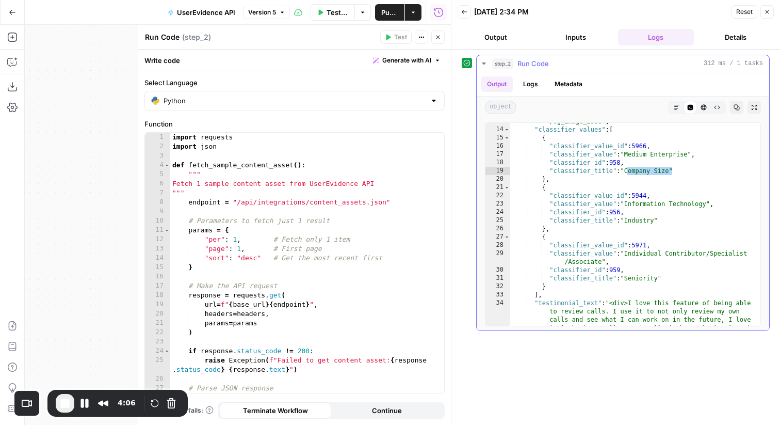
scroll to position [185, 0]
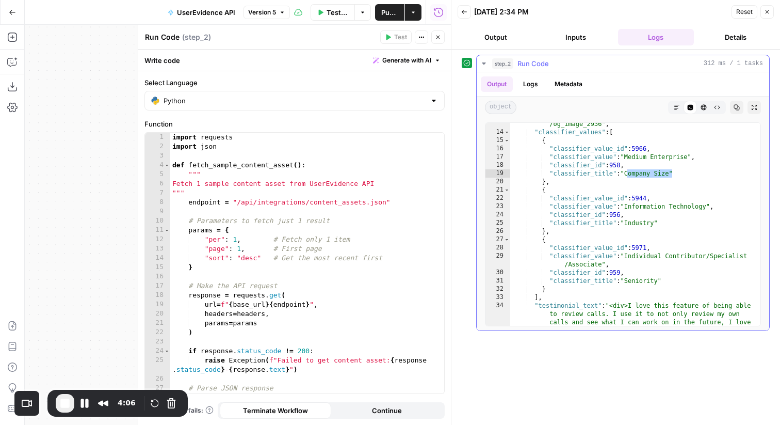
click at [632, 159] on div ""og_image_full_url" : "https://app.userevidence.com/rails /active_storage/blobs…" at bounding box center [635, 229] width 250 height 302
drag, startPoint x: 631, startPoint y: 170, endPoint x: 673, endPoint y: 173, distance: 41.9
click at [673, 173] on div ""og_image_full_url" : "https://app.userevidence.com/rails /active_storage/blobs…" at bounding box center [635, 229] width 250 height 302
drag, startPoint x: 629, startPoint y: 174, endPoint x: 673, endPoint y: 176, distance: 43.9
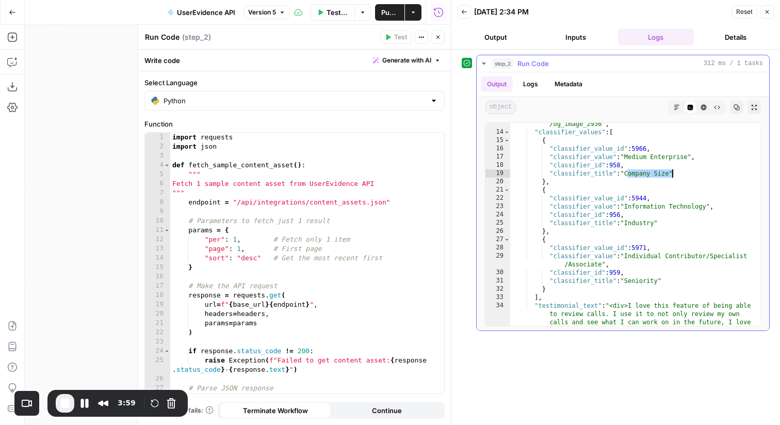
click at [673, 176] on div ""og_image_full_url" : "https://app.userevidence.com/rails /active_storage/blobs…" at bounding box center [635, 229] width 250 height 302
click at [438, 36] on icon "button" at bounding box center [438, 38] width 4 height 4
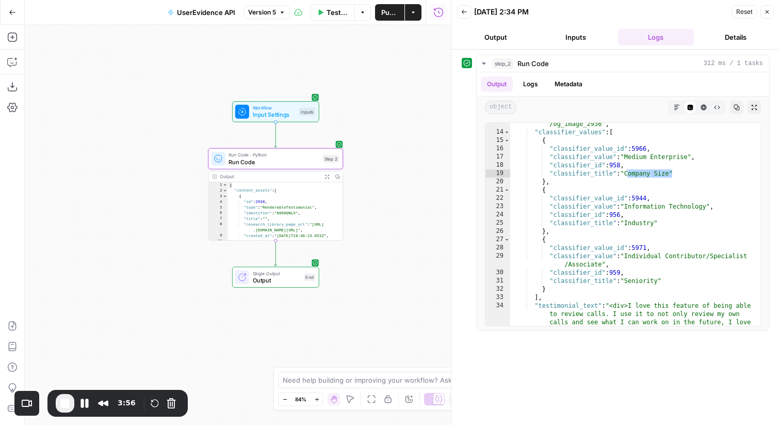
click at [290, 114] on span "Input Settings" at bounding box center [274, 114] width 43 height 9
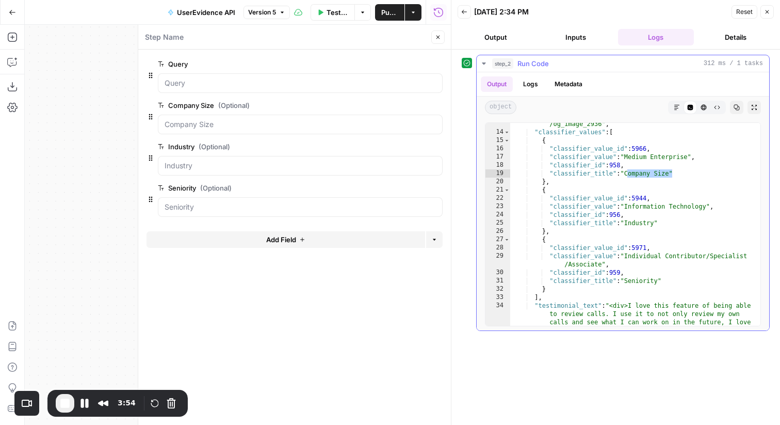
click at [629, 173] on div ""og_image_full_url" : "https://app.userevidence.com/rails /active_storage/blobs…" at bounding box center [635, 229] width 250 height 302
drag, startPoint x: 629, startPoint y: 173, endPoint x: 673, endPoint y: 173, distance: 43.8
click at [673, 173] on div ""og_image_full_url" : "https://app.userevidence.com/rails /active_storage/blobs…" at bounding box center [635, 229] width 250 height 302
drag, startPoint x: 629, startPoint y: 157, endPoint x: 692, endPoint y: 159, distance: 62.9
click at [692, 159] on div ""og_image_full_url" : "https://app.userevidence.com/rails /active_storage/blobs…" at bounding box center [635, 229] width 250 height 302
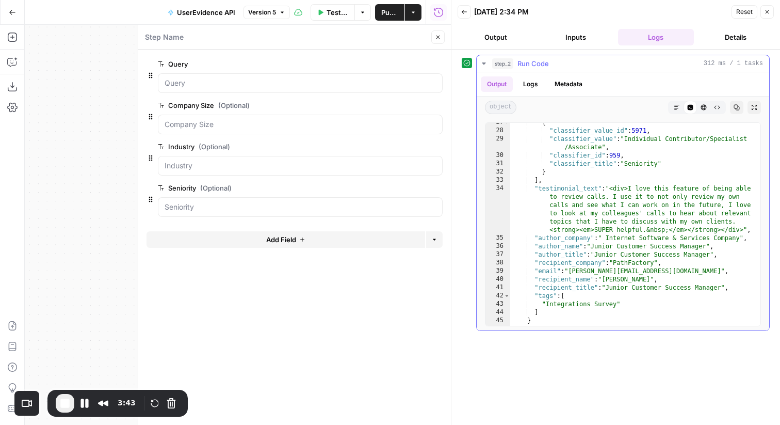
scroll to position [302, 0]
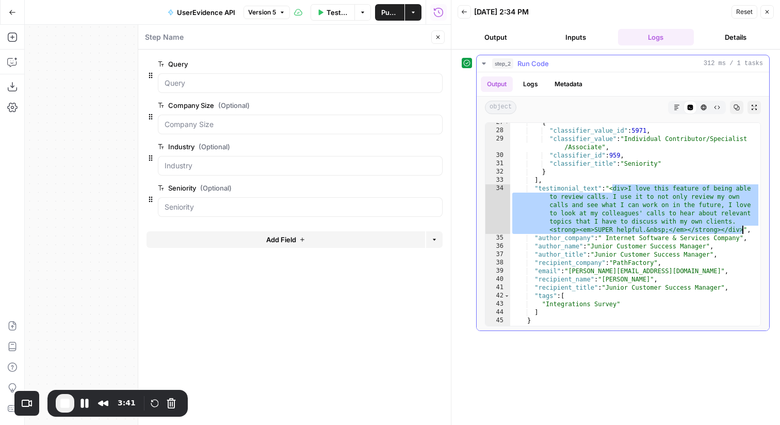
drag, startPoint x: 614, startPoint y: 189, endPoint x: 743, endPoint y: 228, distance: 134.8
click at [743, 228] on div "{ "classifier_value_id" : 5971 , "classifier_value" : "Individual Contributor/S…" at bounding box center [635, 227] width 250 height 219
type textarea "**********"
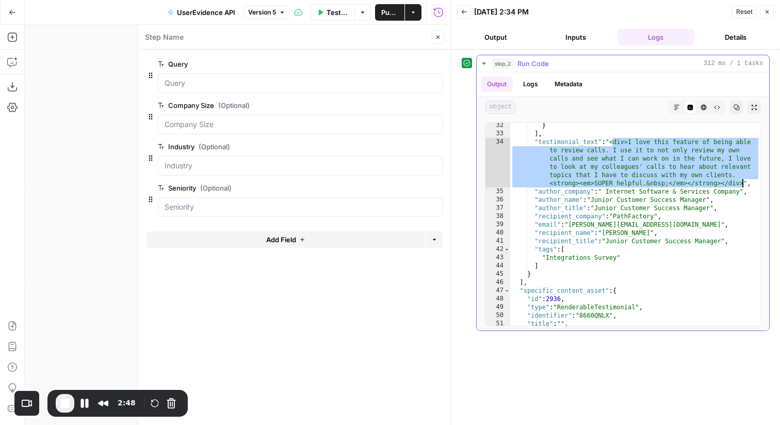
scroll to position [342, 0]
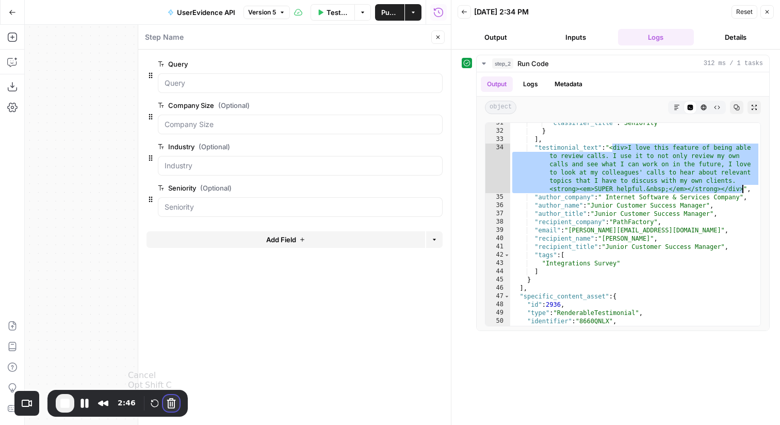
click at [173, 402] on button "Cancel Recording" at bounding box center [171, 403] width 17 height 17
click at [71, 402] on span "End Recording" at bounding box center [65, 403] width 12 height 12
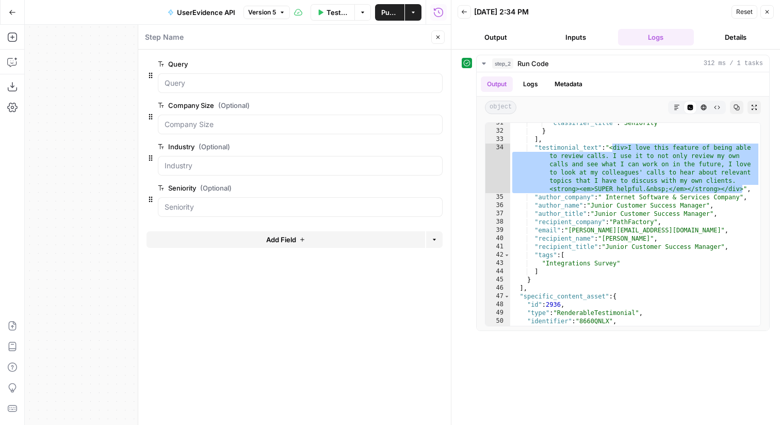
click at [19, 18] on button "Go Back" at bounding box center [12, 12] width 19 height 19
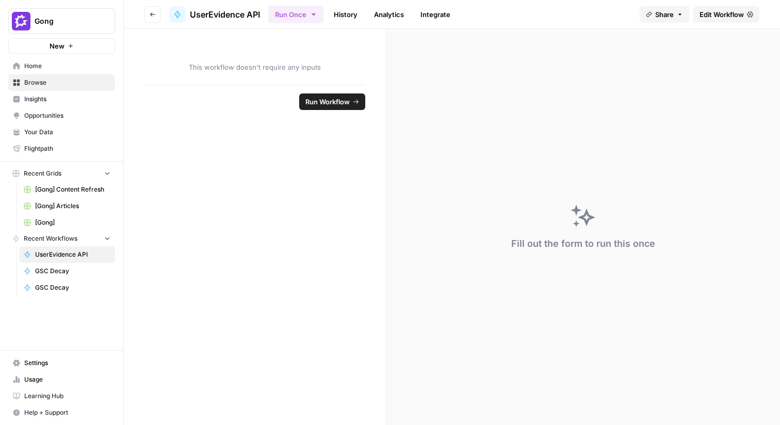
click at [44, 22] on span "Gong" at bounding box center [66, 21] width 62 height 10
type input "meis"
click at [47, 73] on span "MeisterTask" at bounding box center [99, 77] width 136 height 10
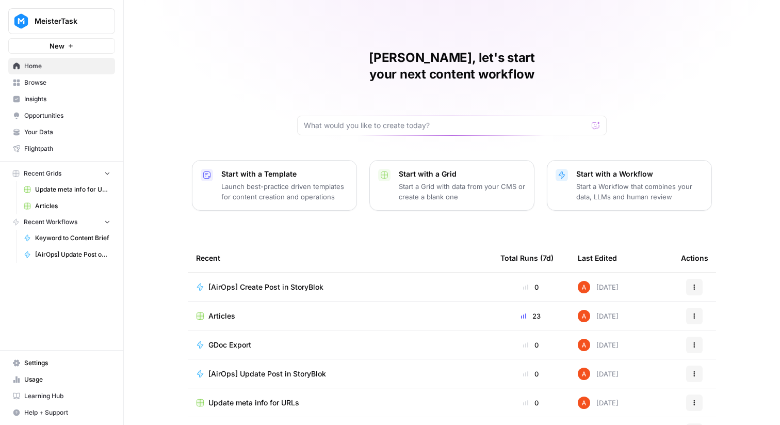
click at [230, 311] on span "Articles" at bounding box center [221, 316] width 27 height 10
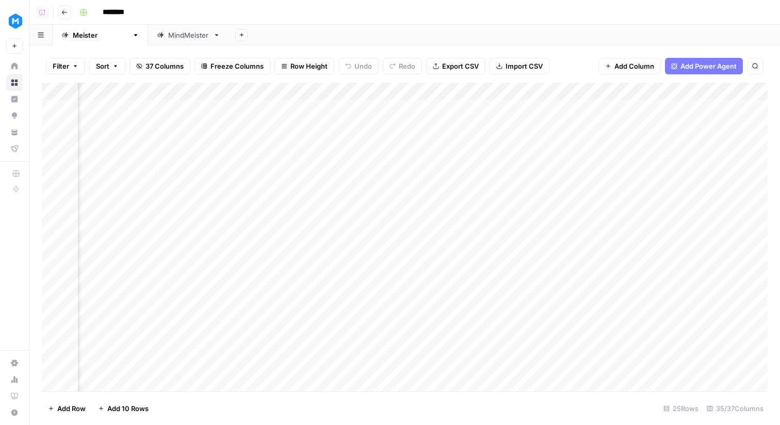
scroll to position [0, 123]
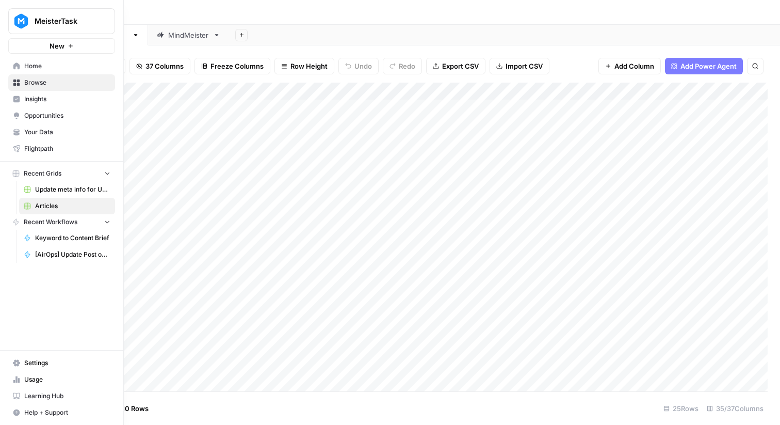
click at [21, 67] on link "Home" at bounding box center [61, 66] width 107 height 17
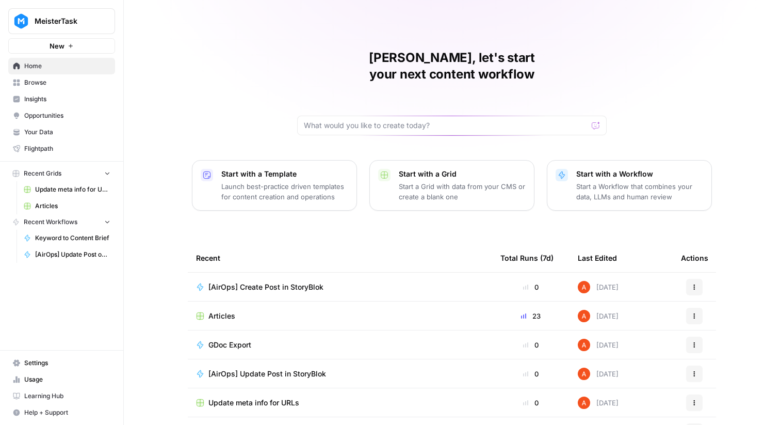
click at [26, 80] on span "Browse" at bounding box center [67, 82] width 86 height 9
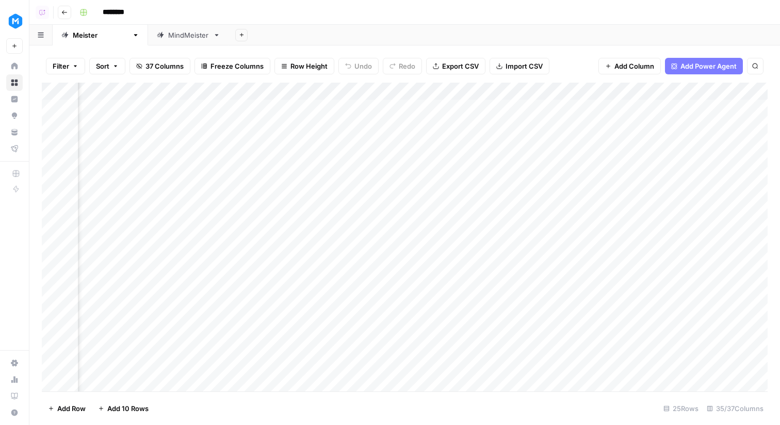
scroll to position [0, 2357]
click at [330, 93] on div "Add Column" at bounding box center [405, 237] width 726 height 308
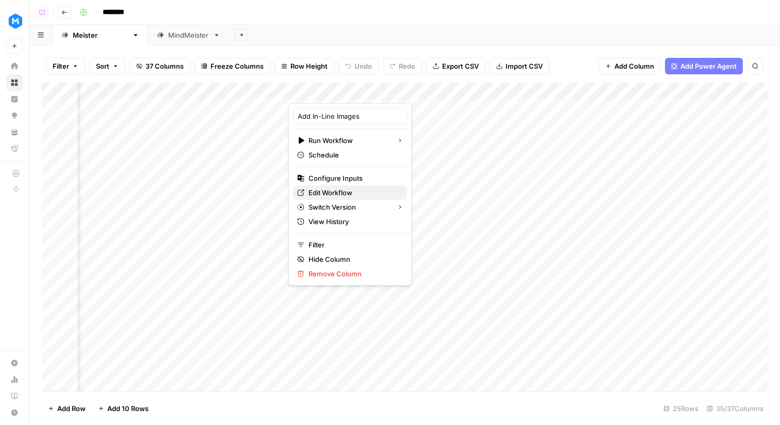
click at [343, 188] on span "Edit Workflow" at bounding box center [353, 192] width 90 height 10
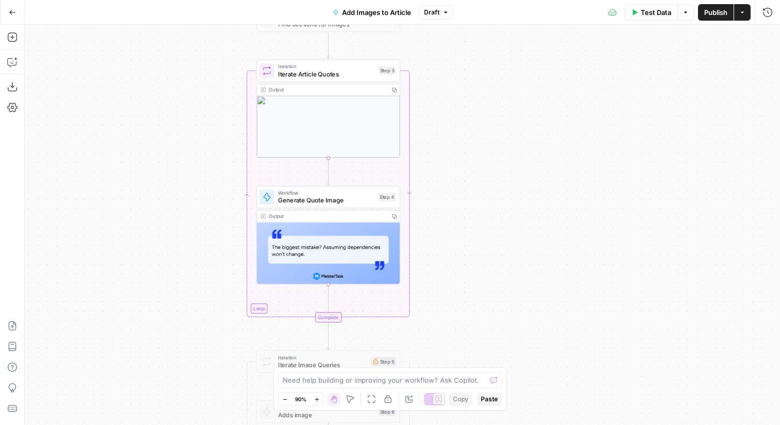
click at [345, 192] on span "Workflow" at bounding box center [326, 192] width 96 height 7
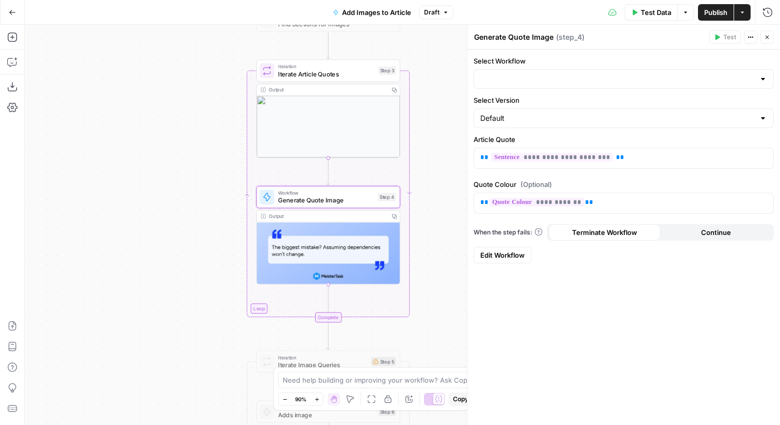
click at [393, 213] on button "Copy" at bounding box center [393, 215] width 11 height 11
type input "Quote Image Generator"
click at [494, 247] on link "Edit Workflow" at bounding box center [503, 255] width 58 height 17
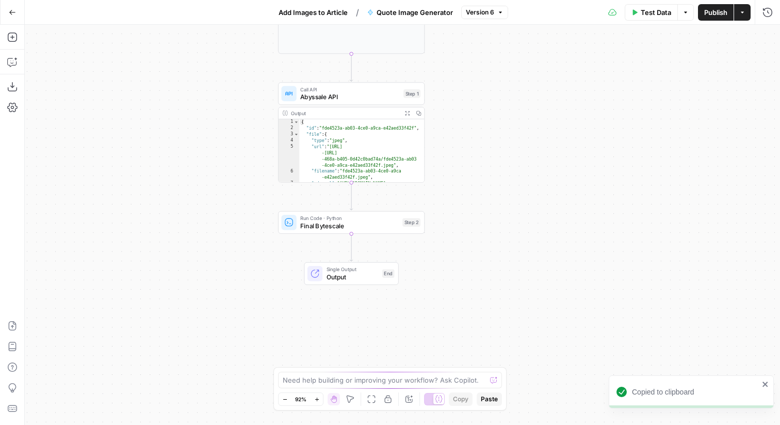
click at [391, 220] on span "Run Code · Python" at bounding box center [349, 218] width 99 height 8
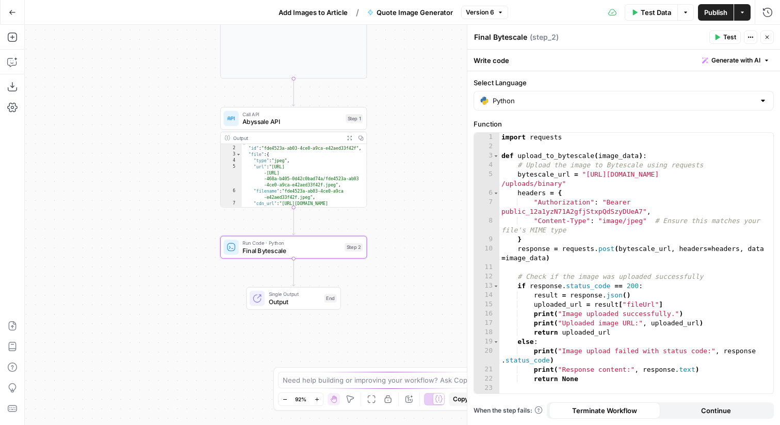
scroll to position [2, 0]
type textarea "**********"
drag, startPoint x: 273, startPoint y: 170, endPoint x: 342, endPoint y: 189, distance: 72.3
click at [342, 189] on div "{ "id" : "fde4523a-ab03-4ce0-a9ca-e42aed33f42f" , "file" : { "type" : "jpeg" , …" at bounding box center [303, 189] width 125 height 94
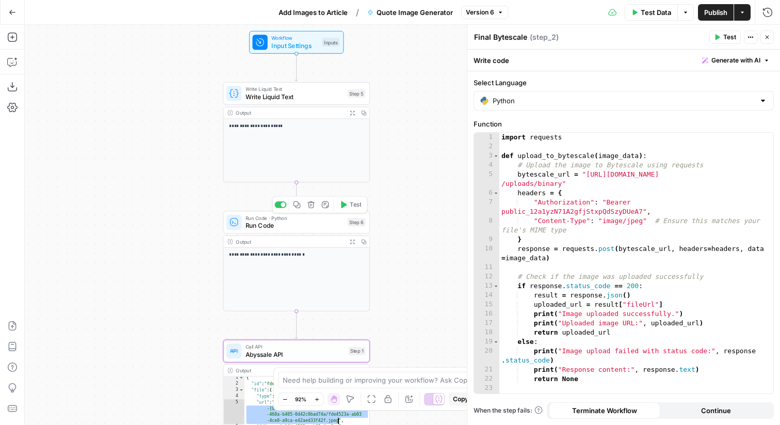
click at [335, 222] on span "Run Code" at bounding box center [295, 225] width 99 height 9
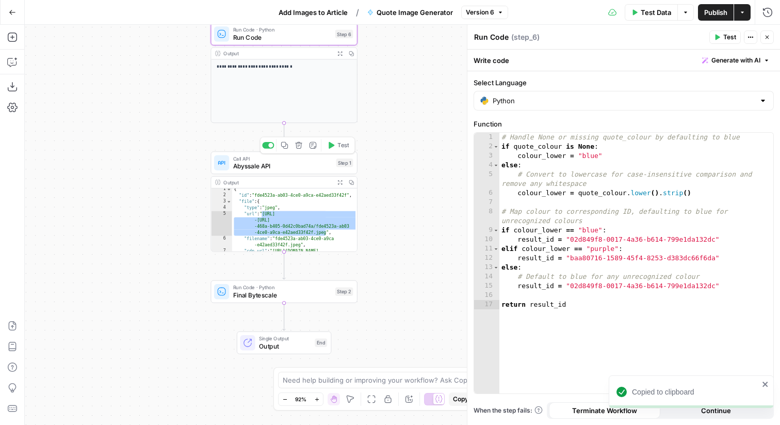
click at [340, 148] on span "Test" at bounding box center [342, 145] width 11 height 9
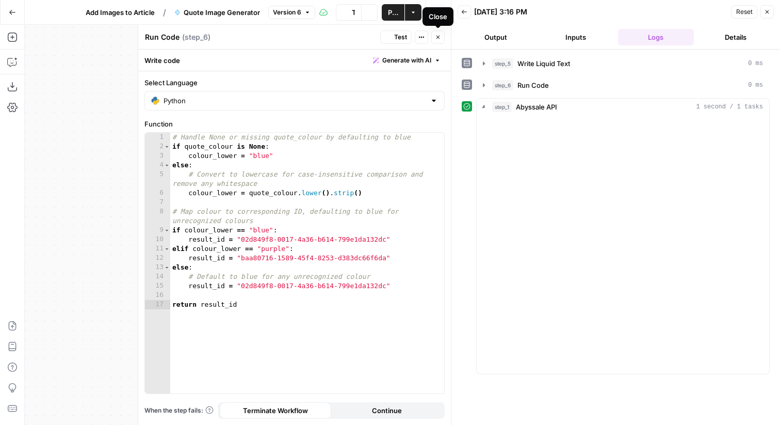
click at [433, 36] on button "Close" at bounding box center [437, 36] width 13 height 13
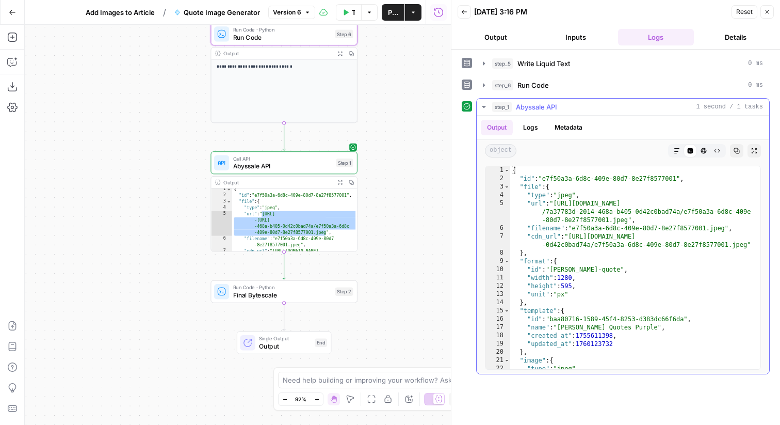
type textarea "**********"
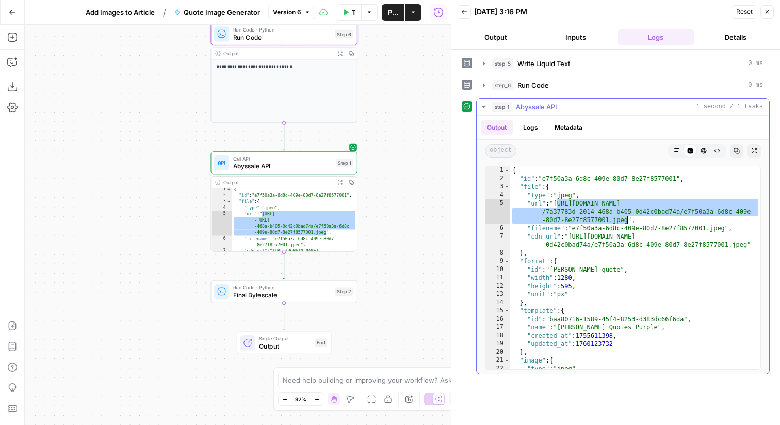
drag, startPoint x: 557, startPoint y: 205, endPoint x: 627, endPoint y: 220, distance: 71.2
click at [627, 220] on div "{ "id" : "e7f50a3a-6d8c-409e-80d7-8e27f8577001" , "file" : { "type" : "jpeg" , …" at bounding box center [635, 284] width 250 height 236
click at [310, 164] on span "Abyssale API" at bounding box center [283, 165] width 100 height 9
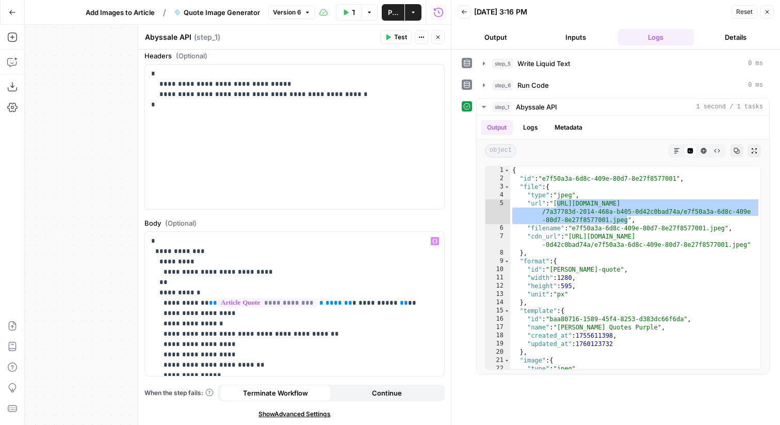
scroll to position [39, 0]
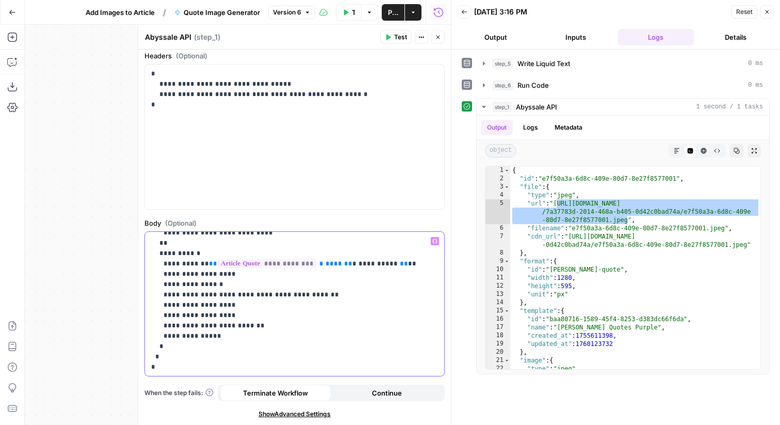
click at [252, 315] on p "**********" at bounding box center [294, 284] width 287 height 175
drag, startPoint x: 253, startPoint y: 333, endPoint x: 141, endPoint y: 285, distance: 122.3
click at [141, 285] on div "**********" at bounding box center [294, 225] width 313 height 400
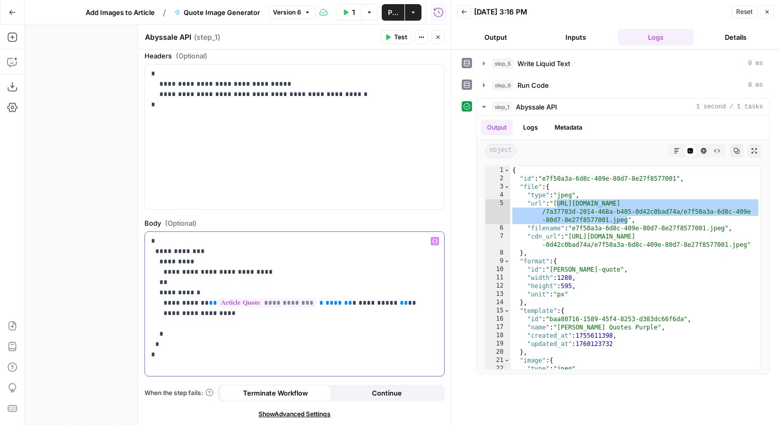
scroll to position [0, 0]
click at [389, 39] on icon "button" at bounding box center [388, 37] width 6 height 6
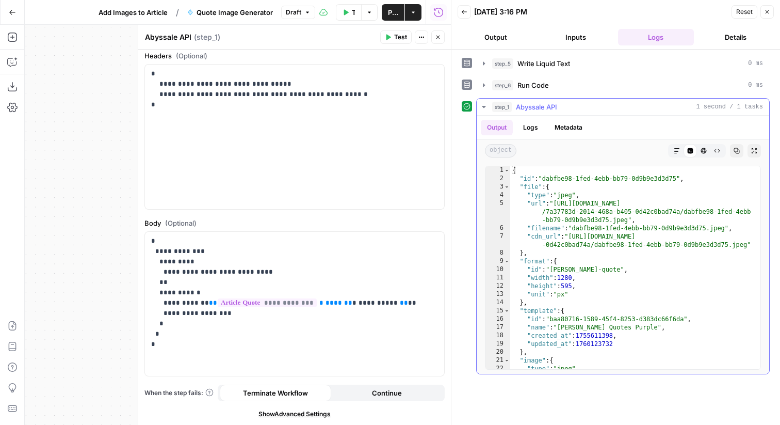
type textarea "**********"
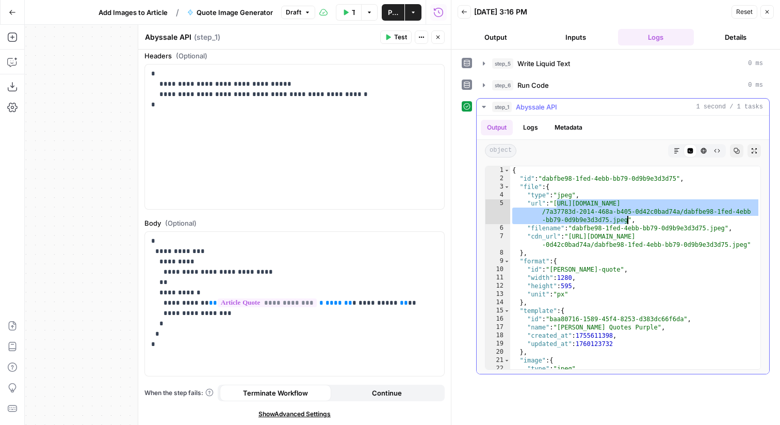
drag, startPoint x: 557, startPoint y: 202, endPoint x: 627, endPoint y: 221, distance: 72.6
click at [627, 221] on div "{ "id" : "dabfbe98-1fed-4ebb-bb79-0d9b9e3d3d75" , "file" : { "type" : "jpeg" , …" at bounding box center [635, 284] width 250 height 236
click at [764, 10] on icon "button" at bounding box center [767, 12] width 6 height 6
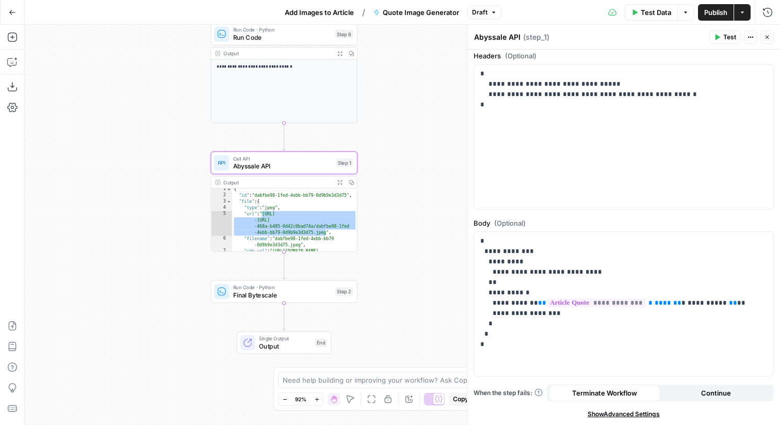
click at [765, 33] on button "Close" at bounding box center [766, 36] width 13 height 13
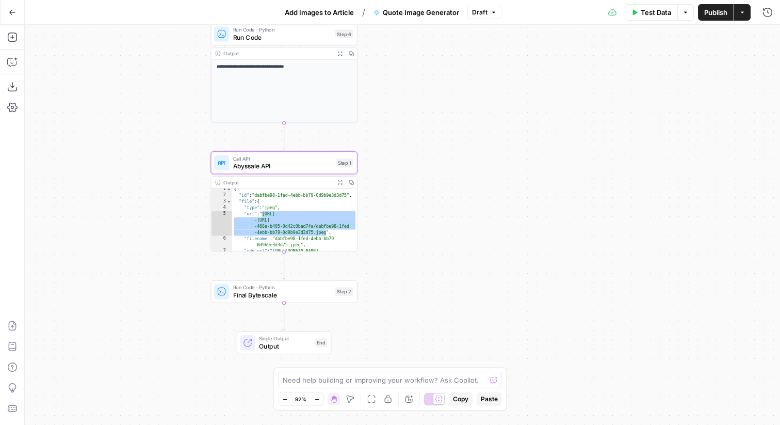
click at [719, 14] on span "Publish" at bounding box center [715, 12] width 23 height 10
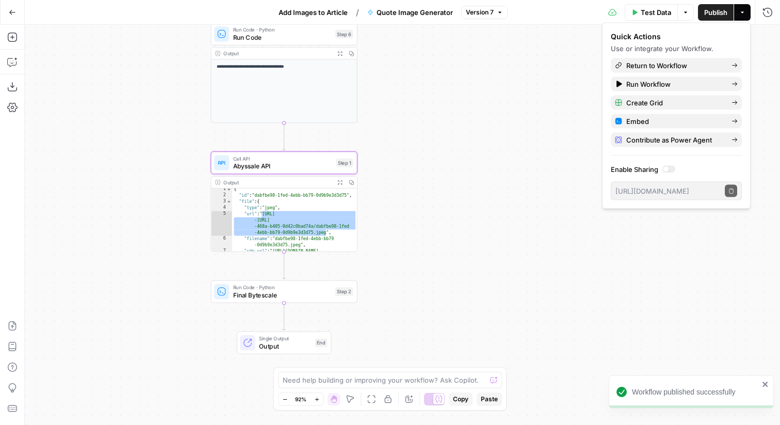
click at [478, 9] on span "Version 7" at bounding box center [480, 12] width 28 height 9
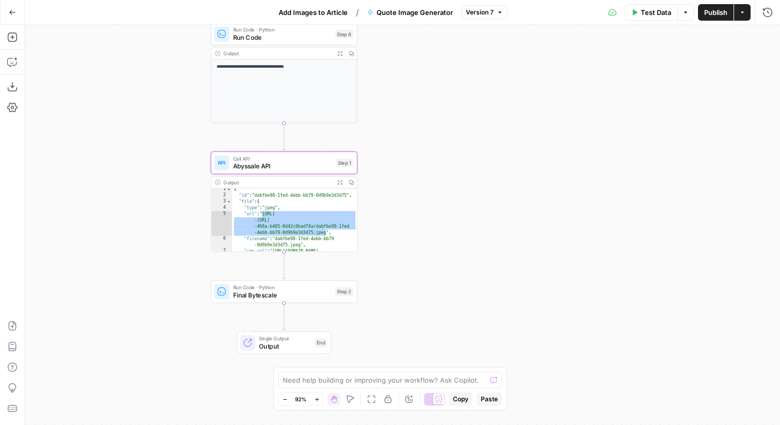
drag, startPoint x: 12, startPoint y: 14, endPoint x: 160, endPoint y: 152, distance: 202.6
click at [160, 152] on div "**********" at bounding box center [390, 212] width 780 height 425
click at [236, 158] on span "Call API" at bounding box center [283, 159] width 100 height 8
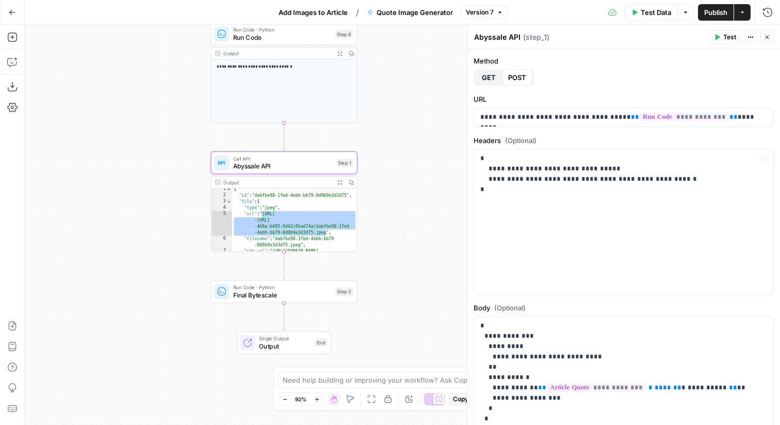
scroll to position [85, 0]
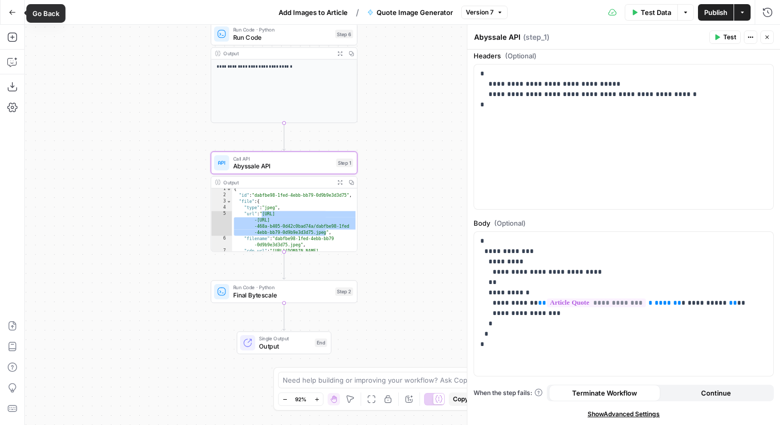
click at [5, 8] on button "Go Back" at bounding box center [12, 12] width 19 height 19
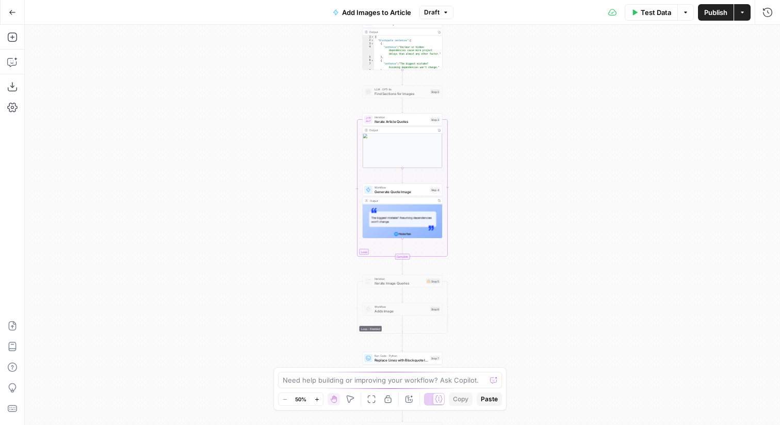
click at [9, 10] on icon "button" at bounding box center [12, 12] width 7 height 7
